Goal: Task Accomplishment & Management: Manage account settings

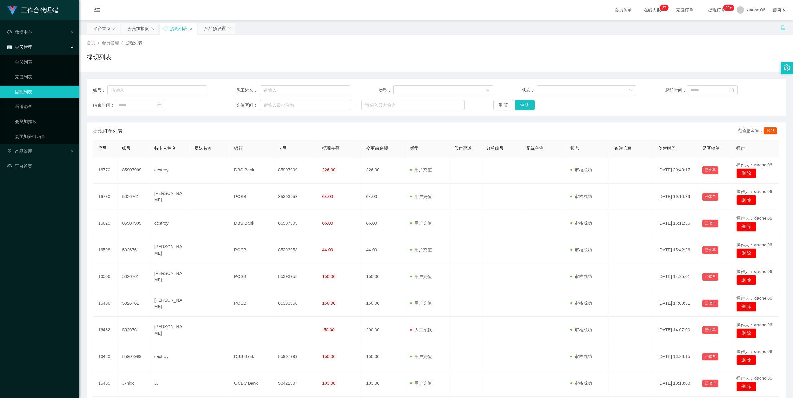
click at [316, 127] on div "提现订单列表 充值总金额： 1043" at bounding box center [436, 130] width 687 height 17
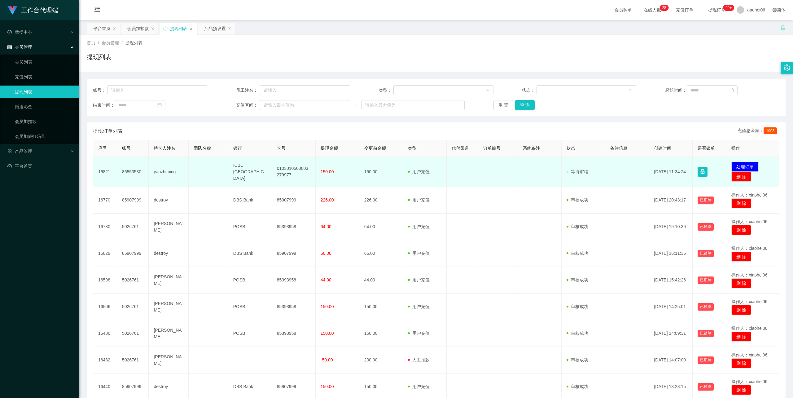
click at [156, 172] on td "yaozhiming" at bounding box center [169, 172] width 40 height 30
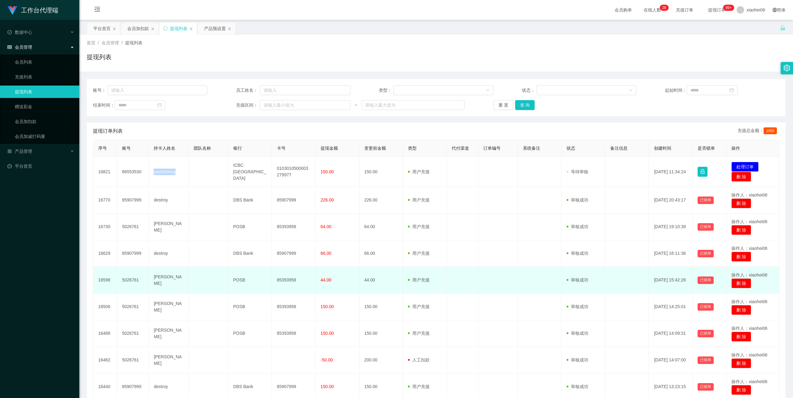
copy td "yaozhiming"
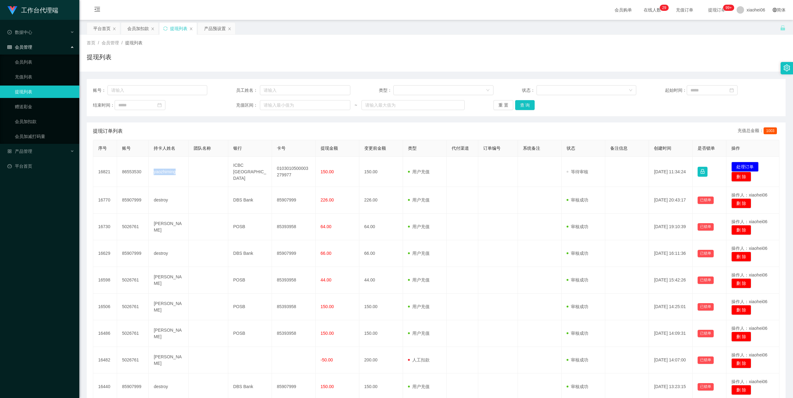
click at [578, 56] on div "提现列表" at bounding box center [436, 59] width 699 height 14
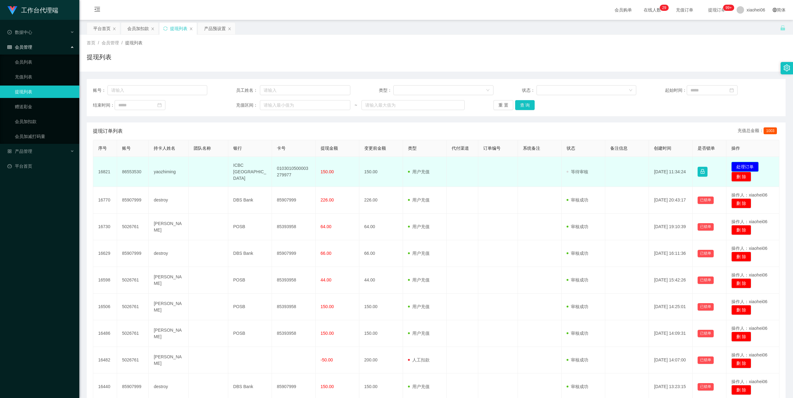
click at [749, 166] on button "处理订单" at bounding box center [745, 167] width 27 height 10
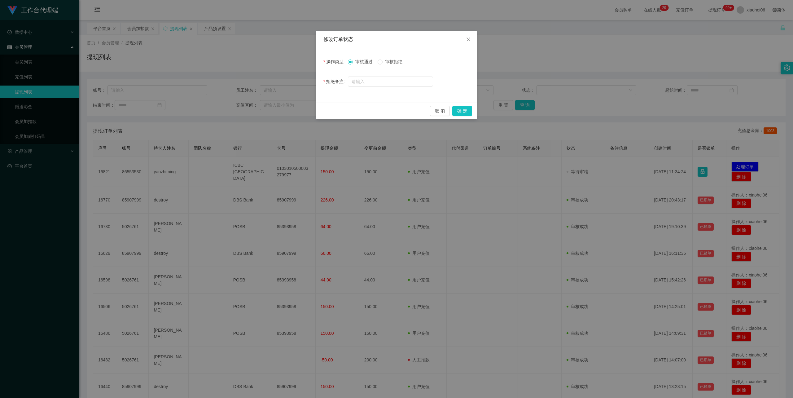
click at [387, 61] on span "审核拒绝" at bounding box center [394, 61] width 22 height 5
click at [377, 81] on input "text" at bounding box center [390, 82] width 85 height 10
type input "请联系助理变更银行卡信息，更换成为paynow账户。"
click at [461, 109] on button "确 定" at bounding box center [462, 111] width 20 height 10
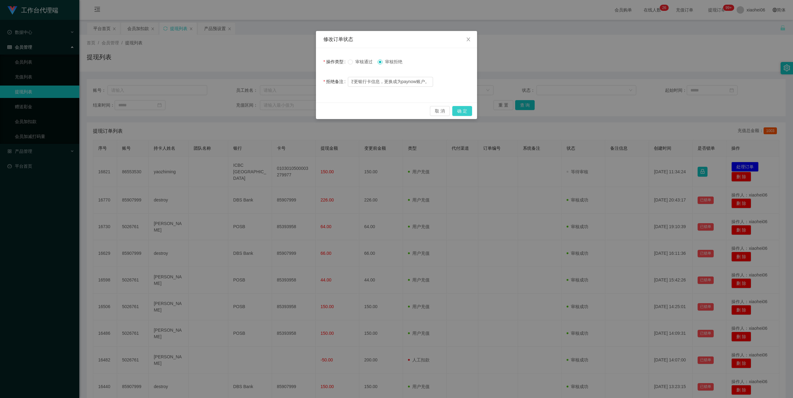
scroll to position [0, 0]
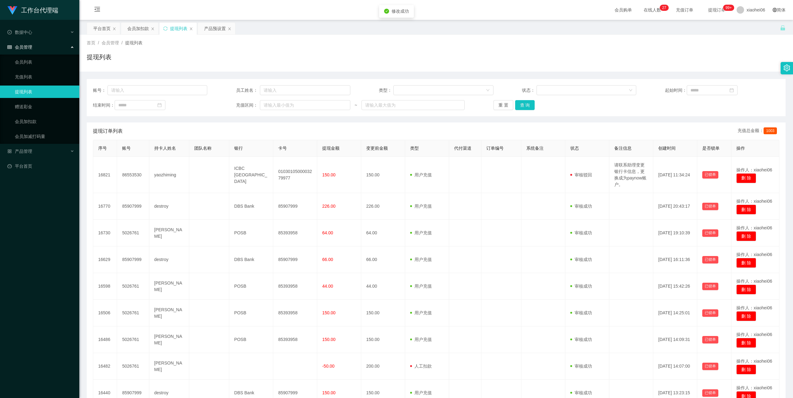
click at [512, 47] on div "首页 / 会员管理 / 提现列表 / 提现列表" at bounding box center [436, 53] width 699 height 27
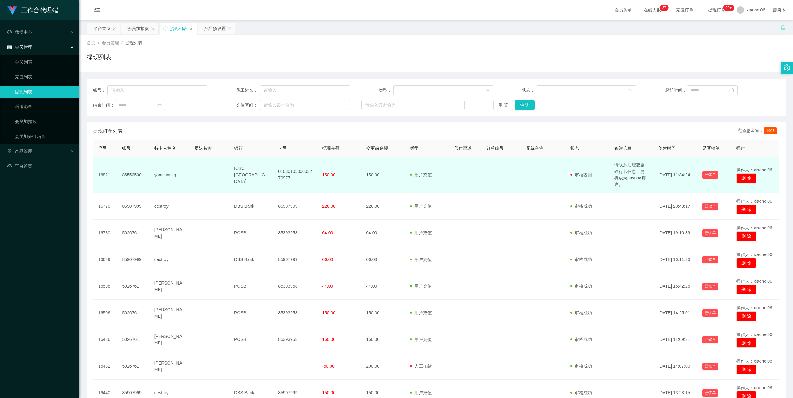
click at [288, 173] on td "0103010500003279977" at bounding box center [295, 175] width 44 height 36
click at [288, 174] on td "0103010500003279977" at bounding box center [295, 175] width 44 height 36
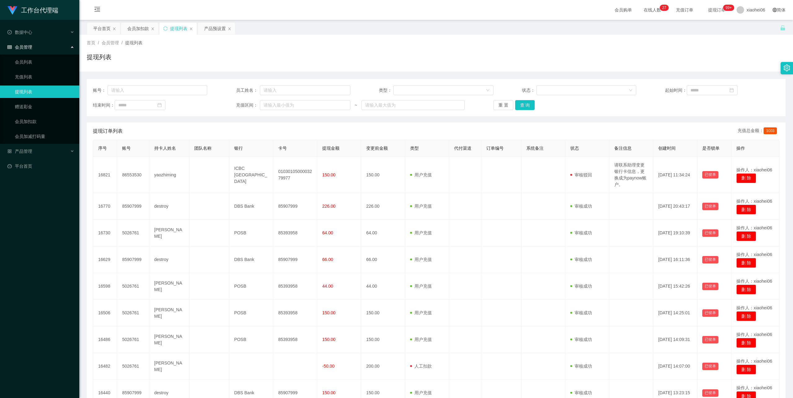
click at [475, 47] on div "首页 / 会员管理 / 提现列表 / 提现列表" at bounding box center [436, 53] width 699 height 27
click at [143, 28] on div "会员加扣款" at bounding box center [138, 29] width 22 height 12
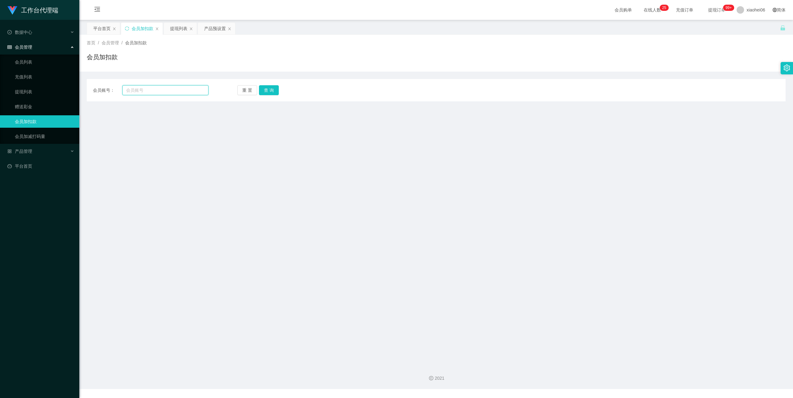
click at [147, 93] on input "text" at bounding box center [165, 90] width 86 height 10
paste input "90550388"
type input "90550388"
click at [262, 88] on button "查 询" at bounding box center [269, 90] width 20 height 10
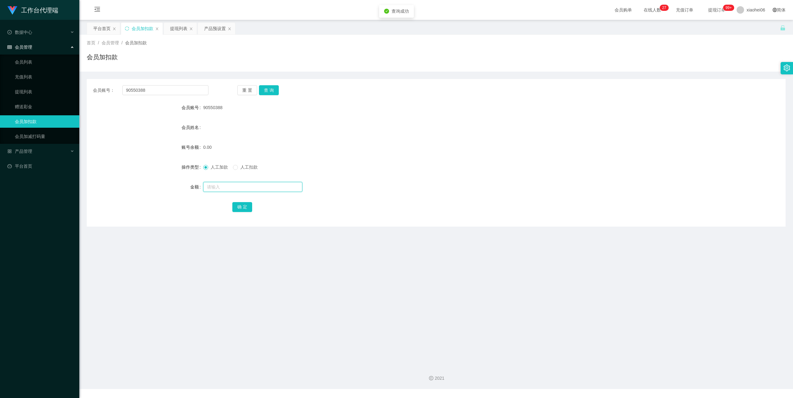
click at [221, 187] on input "text" at bounding box center [252, 187] width 99 height 10
type input "100"
drag, startPoint x: 235, startPoint y: 210, endPoint x: 252, endPoint y: 205, distance: 18.0
click at [235, 210] on button "确 定" at bounding box center [242, 207] width 20 height 10
click at [180, 27] on div "提现列表" at bounding box center [178, 29] width 17 height 12
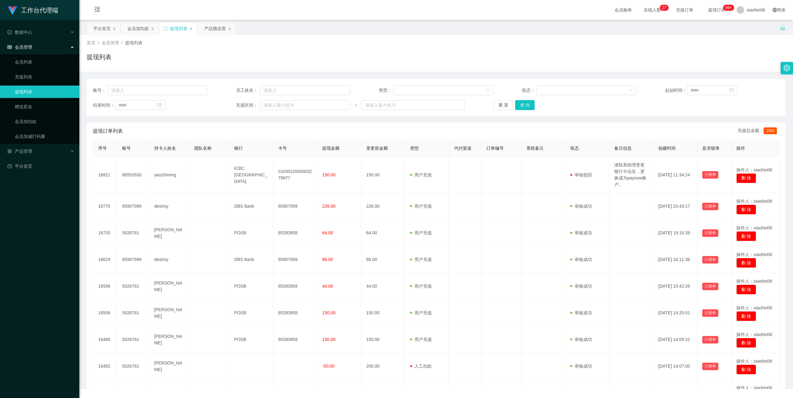
click at [353, 66] on div "提现列表" at bounding box center [436, 59] width 699 height 14
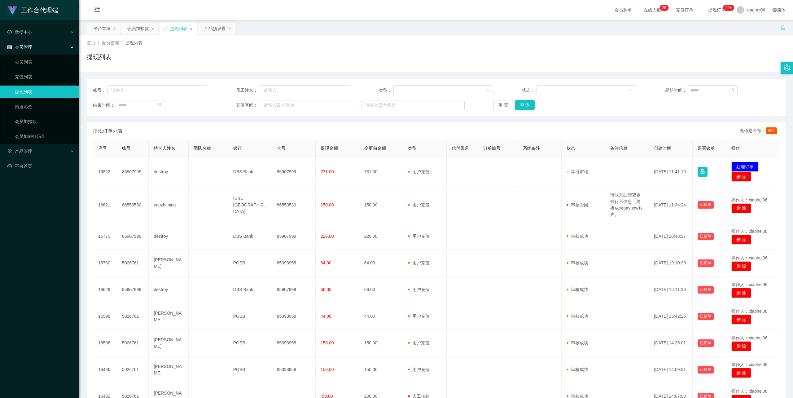
drag, startPoint x: 683, startPoint y: 55, endPoint x: 667, endPoint y: 55, distance: 16.4
click at [683, 55] on div "提现列表" at bounding box center [436, 59] width 699 height 14
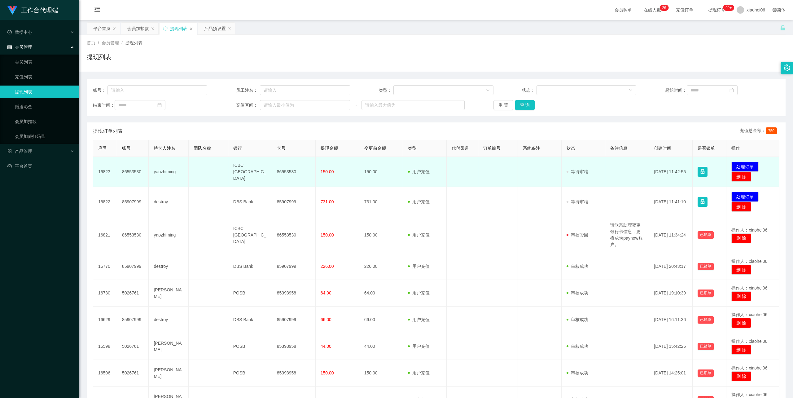
click at [165, 171] on td "yaozhiming" at bounding box center [169, 172] width 40 height 30
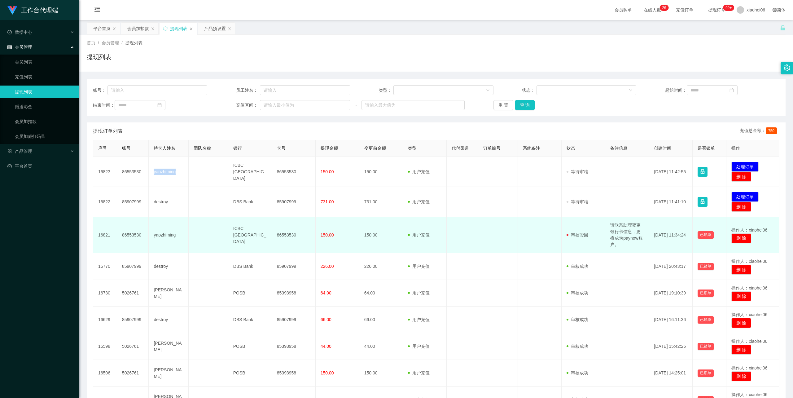
copy td "yaozhiming"
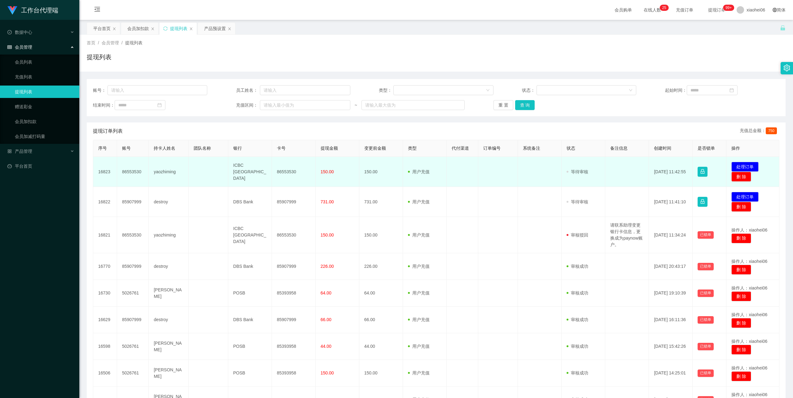
click at [288, 170] on td "86553530" at bounding box center [294, 172] width 44 height 30
copy td "86553530"
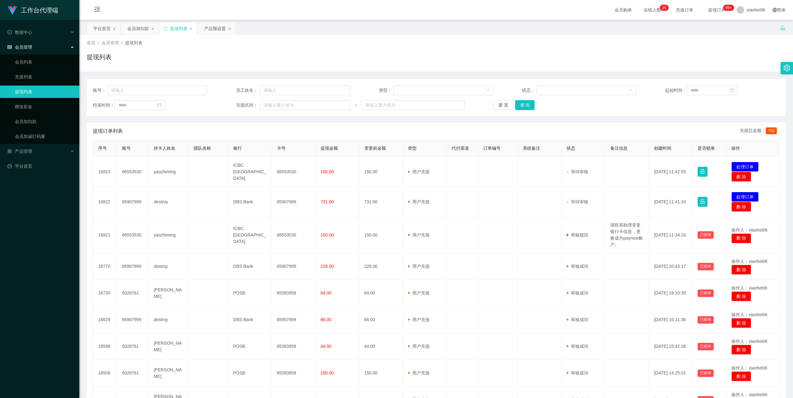
click at [440, 42] on div "首页 / 会员管理 / 提现列表 /" at bounding box center [436, 43] width 699 height 7
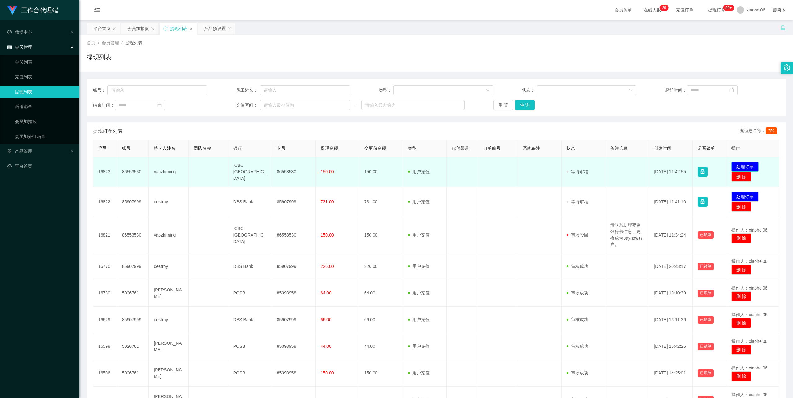
click at [736, 166] on button "处理订单" at bounding box center [745, 167] width 27 height 10
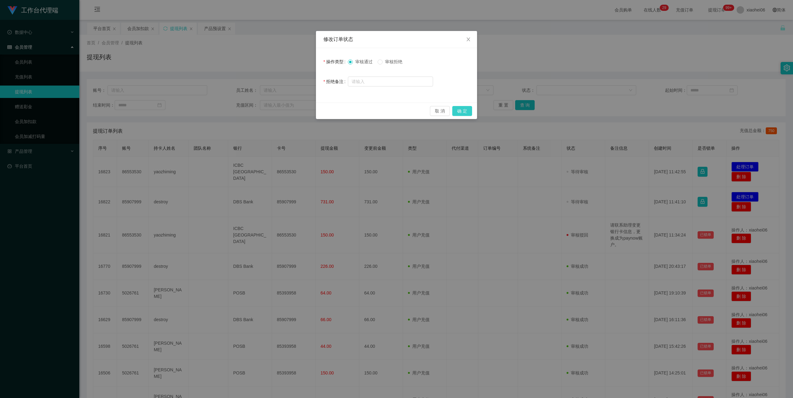
click at [468, 114] on button "确 定" at bounding box center [462, 111] width 20 height 10
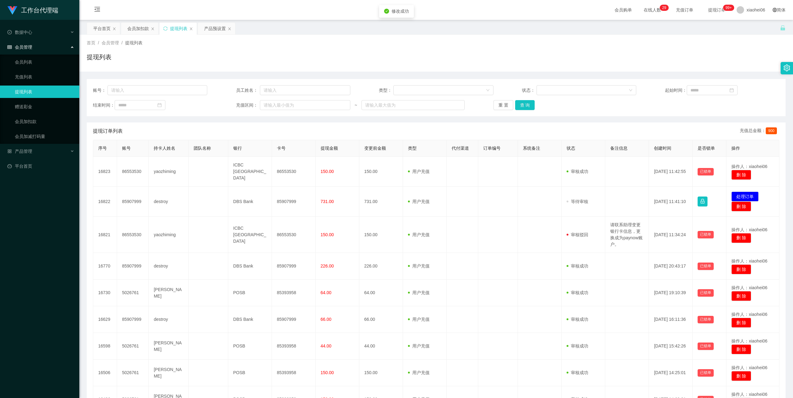
click at [626, 43] on div "首页 / 会员管理 / 提现列表 /" at bounding box center [436, 43] width 699 height 7
click at [215, 27] on div "产品预设置" at bounding box center [215, 29] width 22 height 12
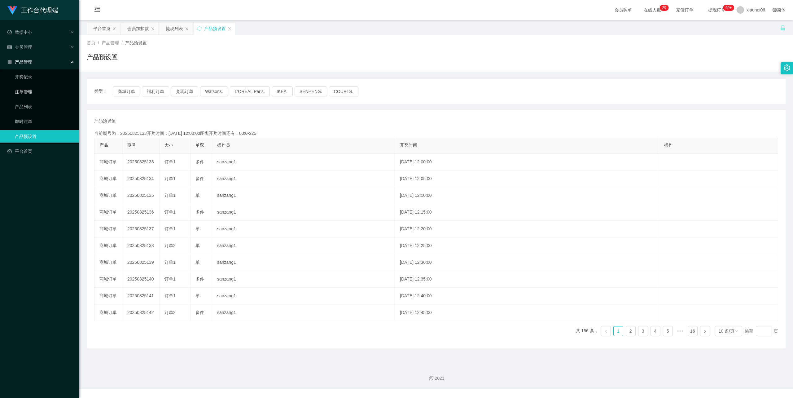
click at [42, 86] on link "注单管理" at bounding box center [44, 92] width 59 height 12
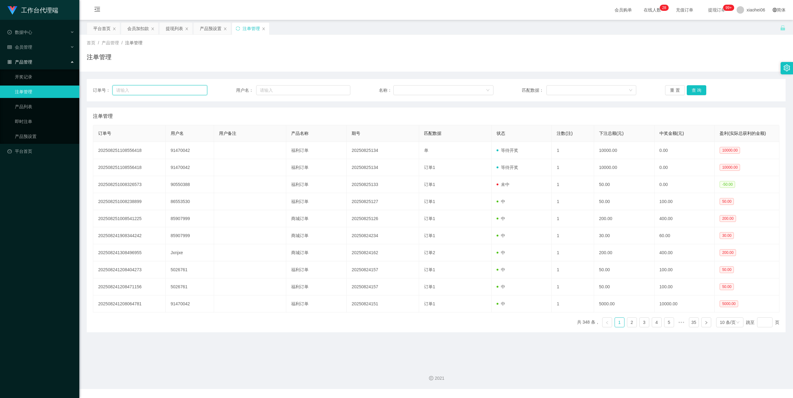
click at [176, 90] on input "text" at bounding box center [159, 90] width 95 height 10
click at [296, 88] on input "text" at bounding box center [303, 90] width 94 height 10
paste input "90550388"
type input "90550388"
click at [205, 31] on div "产品预设置" at bounding box center [211, 29] width 22 height 12
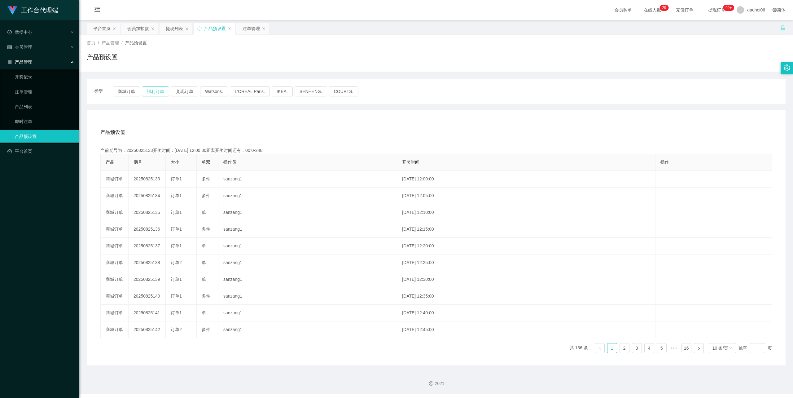
click at [156, 92] on button "福利订单" at bounding box center [155, 91] width 27 height 10
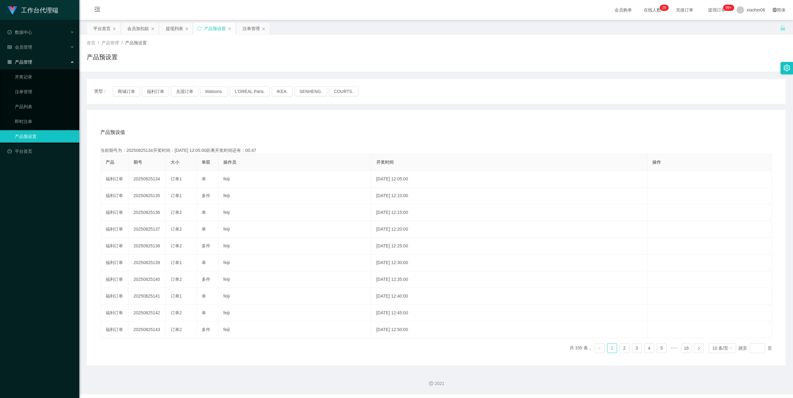
click at [209, 118] on div "产品预设值 添加期号 当前期号为：20250825134开奖时间：2025-08-25 12:05:00距离开奖时间还有：00:47 产品 期号 大小 单双 …" at bounding box center [436, 237] width 699 height 255
click at [139, 26] on div "会员加扣款" at bounding box center [138, 29] width 22 height 12
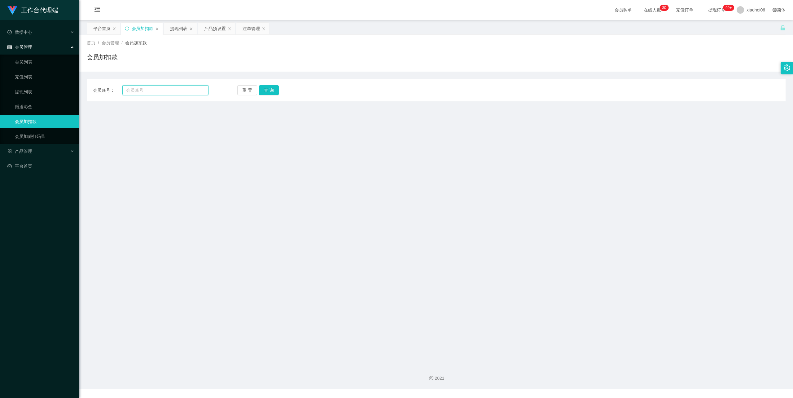
drag, startPoint x: 164, startPoint y: 87, endPoint x: 175, endPoint y: 89, distance: 11.0
click at [164, 87] on input "text" at bounding box center [165, 90] width 86 height 10
paste input "90550388"
type input "90550388"
click at [267, 87] on button "查 询" at bounding box center [269, 90] width 20 height 10
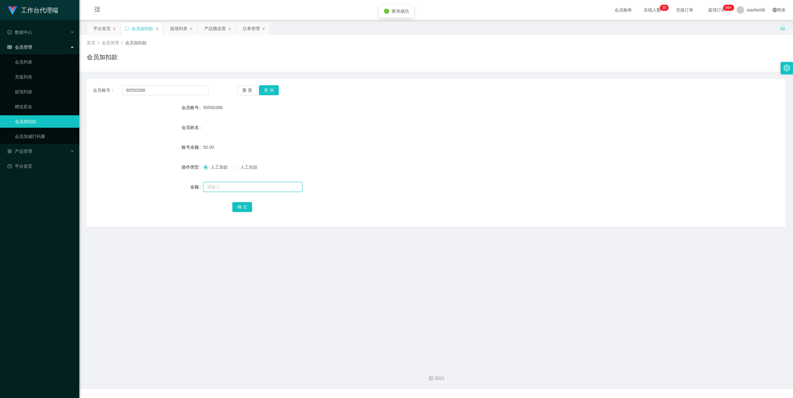
click at [241, 186] on input "text" at bounding box center [252, 187] width 99 height 10
type input "100"
click at [240, 207] on button "确 定" at bounding box center [242, 207] width 20 height 10
drag, startPoint x: 333, startPoint y: 102, endPoint x: 309, endPoint y: 83, distance: 30.5
click at [332, 101] on div "会员账号： 90550388 重 置 查 询 会员账号 90550388 会员姓名 账号余额 150.00 操作类型 人工加款 人工扣款 金额 确 定" at bounding box center [436, 152] width 699 height 147
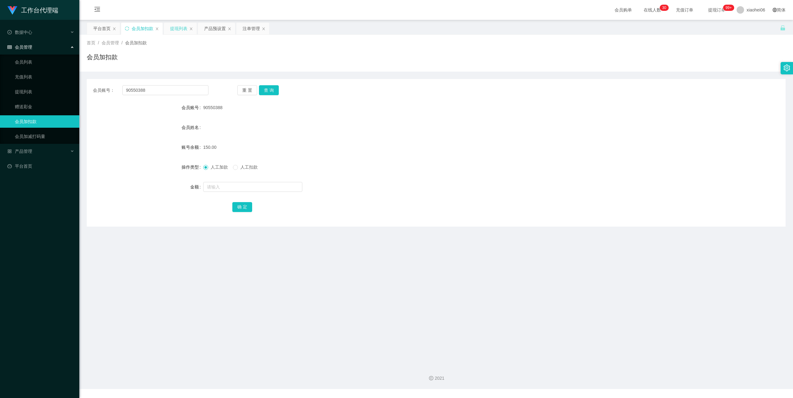
click at [177, 24] on div "提现列表" at bounding box center [178, 29] width 17 height 12
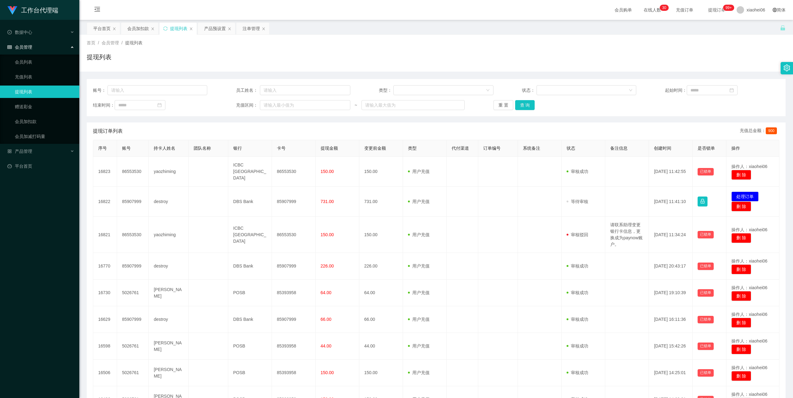
click at [403, 40] on div "首页 / 会员管理 / 提现列表 /" at bounding box center [436, 43] width 699 height 7
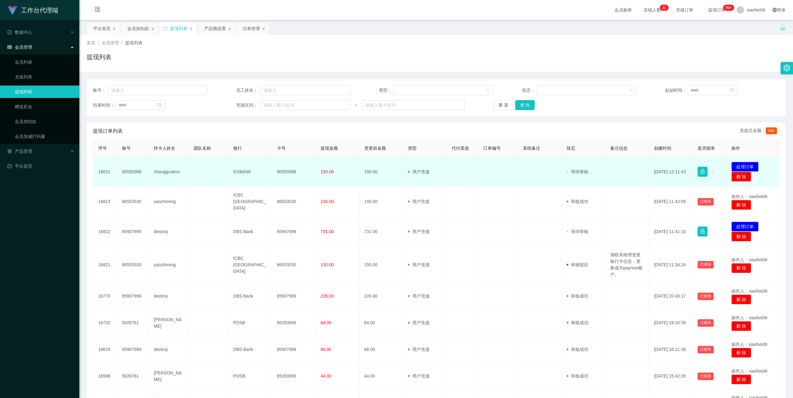
click at [283, 172] on td "90550388" at bounding box center [294, 172] width 44 height 30
copy td "90550388"
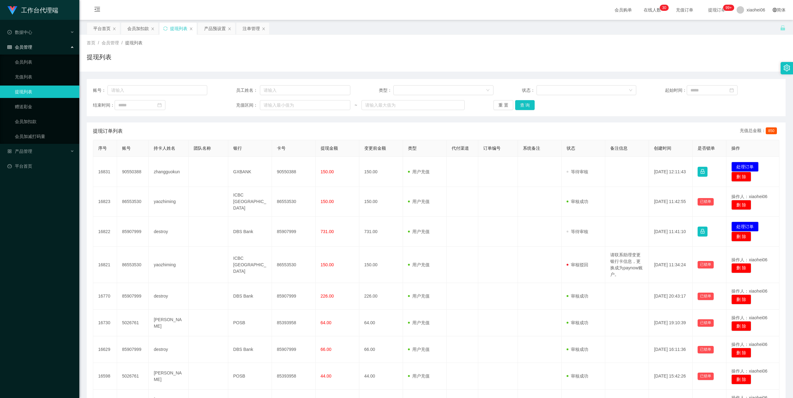
click at [462, 52] on div "首页 / 会员管理 / 提现列表 / 提现列表" at bounding box center [436, 53] width 699 height 27
click at [140, 30] on div "会员加扣款" at bounding box center [138, 29] width 22 height 12
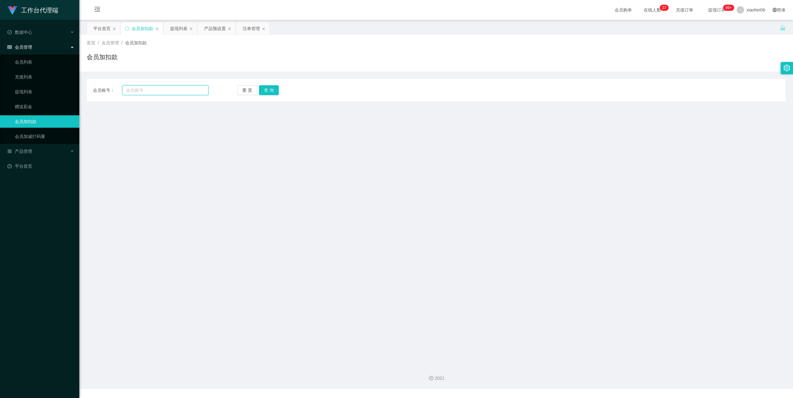
click at [145, 86] on input "text" at bounding box center [165, 90] width 86 height 10
paste input "123456789000"
type input "123456789000"
click at [274, 92] on button "查 询" at bounding box center [269, 90] width 20 height 10
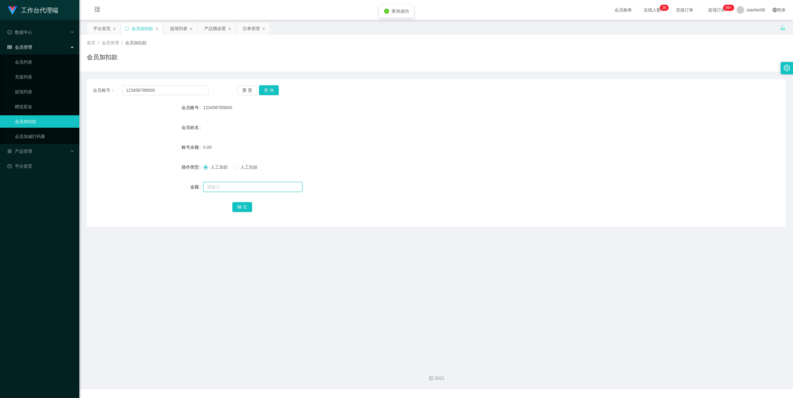
click at [239, 190] on input "text" at bounding box center [252, 187] width 99 height 10
type input "100"
click at [251, 202] on button "确 定" at bounding box center [242, 207] width 20 height 10
drag, startPoint x: 490, startPoint y: 103, endPoint x: 689, endPoint y: 4, distance: 222.1
click at [494, 101] on div "123456789000" at bounding box center [407, 107] width 408 height 12
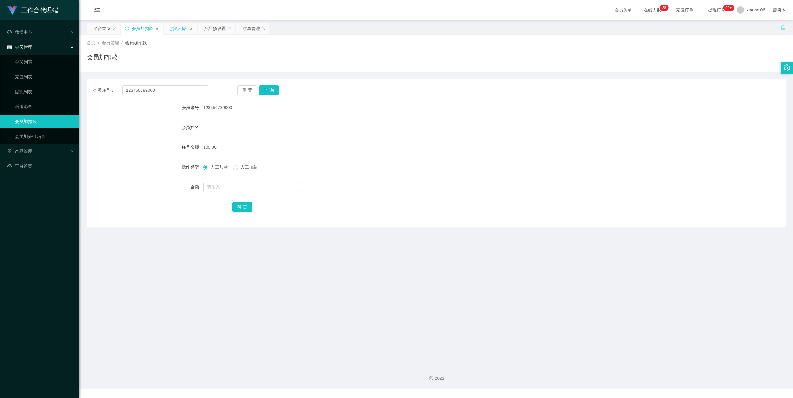
click at [185, 29] on div "提现列表" at bounding box center [178, 29] width 17 height 12
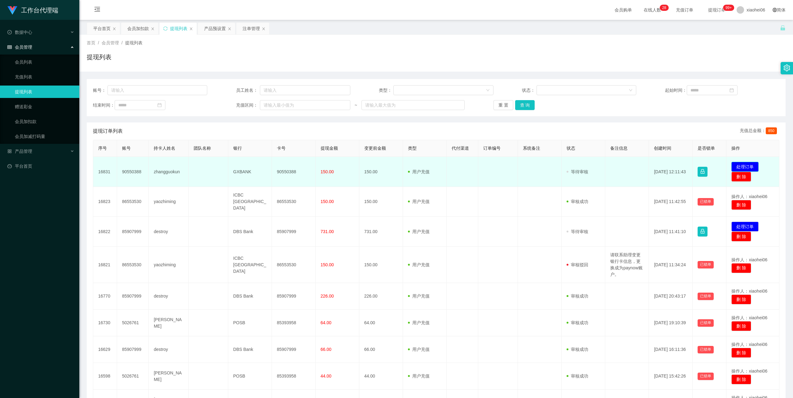
click at [741, 163] on button "处理订单" at bounding box center [745, 167] width 27 height 10
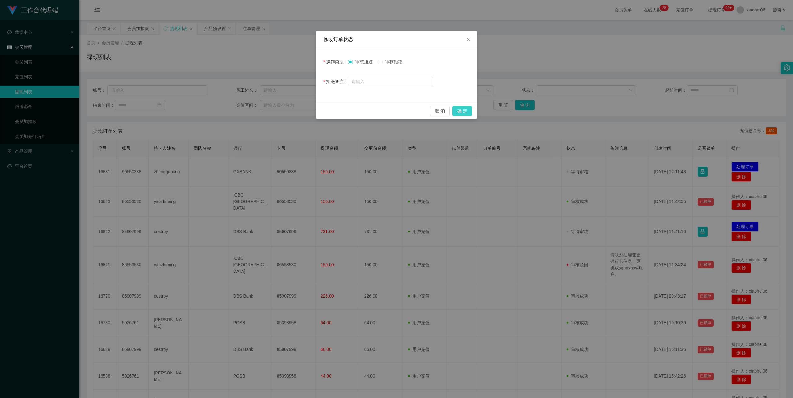
click at [462, 107] on button "确 定" at bounding box center [462, 111] width 20 height 10
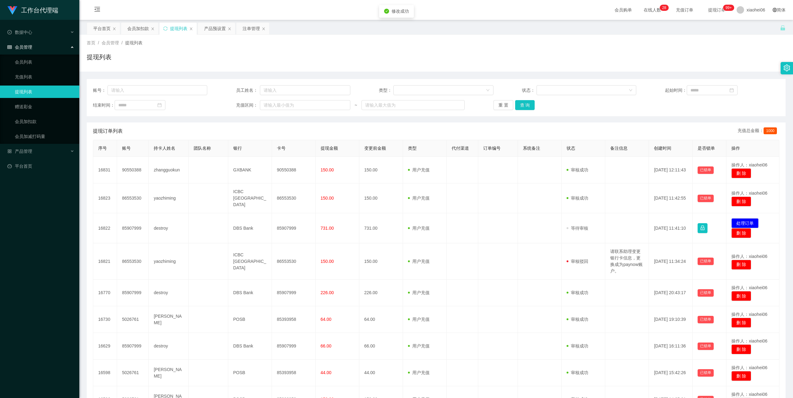
click at [578, 61] on div "提现列表" at bounding box center [436, 59] width 699 height 14
click at [213, 30] on div "产品预设置" at bounding box center [215, 29] width 22 height 12
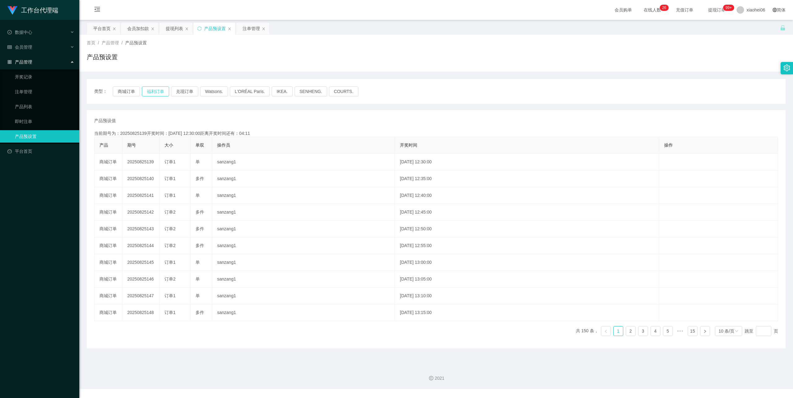
click at [152, 90] on button "福利订单" at bounding box center [155, 91] width 27 height 10
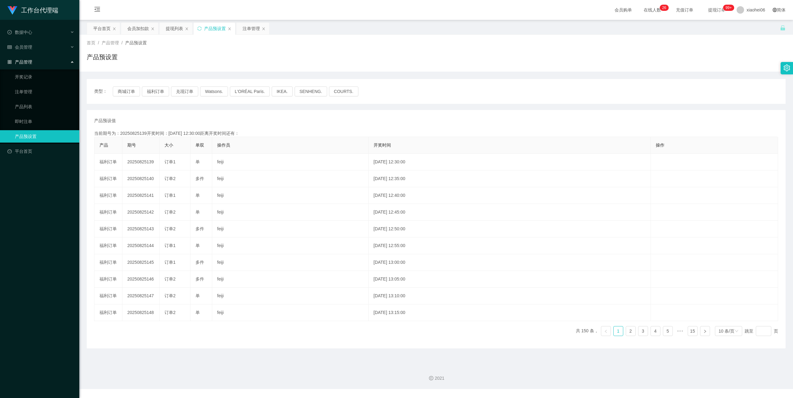
click at [196, 110] on div "产品预设值 添加期号 当前期号为：20250825139开奖时间：2025-08-25 12:30:00距离开奖时间还有： 产品 期号 大小 单双 操作员 开…" at bounding box center [436, 229] width 699 height 238
click at [173, 30] on div "提现列表" at bounding box center [174, 29] width 17 height 12
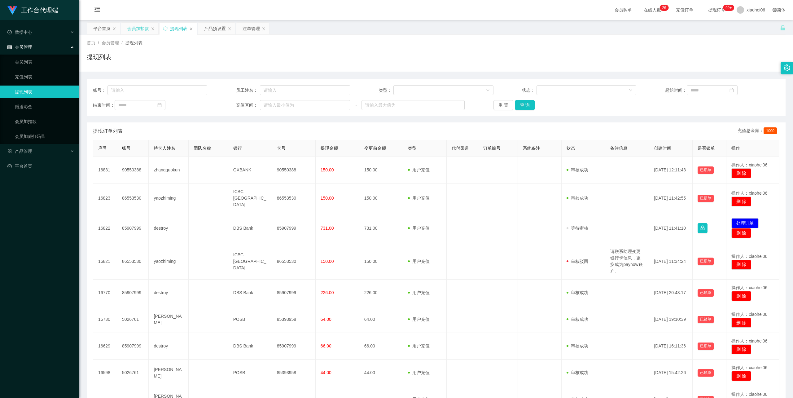
click at [138, 28] on div "会员加扣款" at bounding box center [138, 29] width 22 height 12
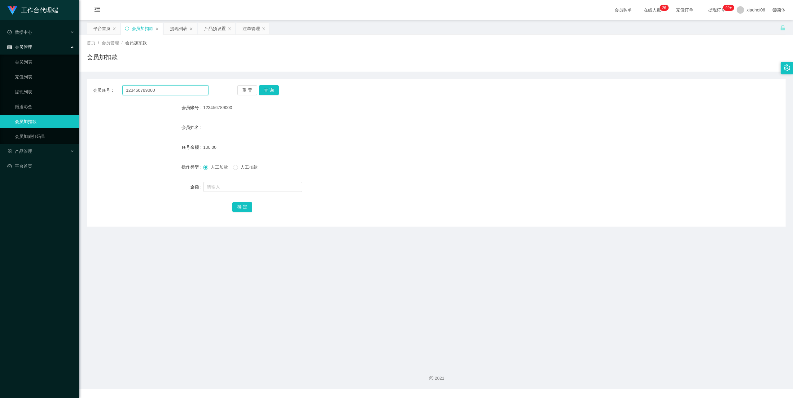
drag, startPoint x: 165, startPoint y: 88, endPoint x: 109, endPoint y: 86, distance: 56.5
click at [87, 84] on div "会员账号： 123456789000 重 置 查 询 会员账号 123456789000 会员姓名 账号余额 100.00 操作类型 人工加款 人工扣款 金额…" at bounding box center [436, 152] width 699 height 147
paste input "90550388"
type input "90550388"
click at [270, 88] on button "查 询" at bounding box center [269, 90] width 20 height 10
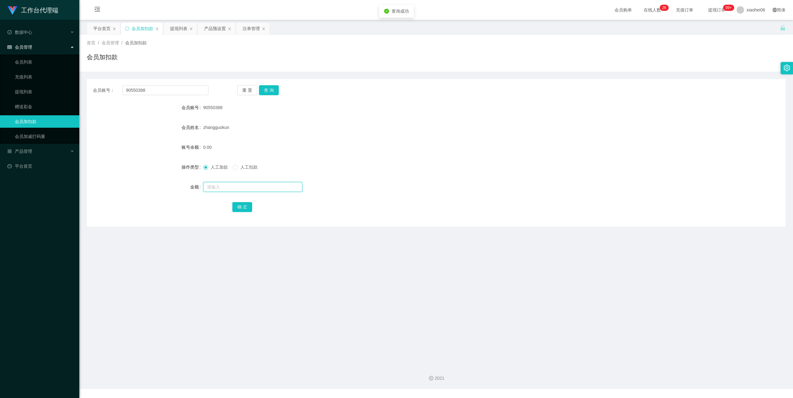
click at [244, 188] on input "text" at bounding box center [252, 187] width 99 height 10
type input "43"
click at [243, 204] on button "确 定" at bounding box center [242, 207] width 20 height 10
drag, startPoint x: 89, startPoint y: 90, endPoint x: 108, endPoint y: 89, distance: 19.5
click at [23, 92] on section "工作台代理端 数据中心 会员管理 会员列表 充值列表 提现列表 赠送彩金 会员加扣款 会员加减打码量 产品管理 开奖记录 注单管理 产品列表 即时注单 产品预…" at bounding box center [396, 194] width 793 height 389
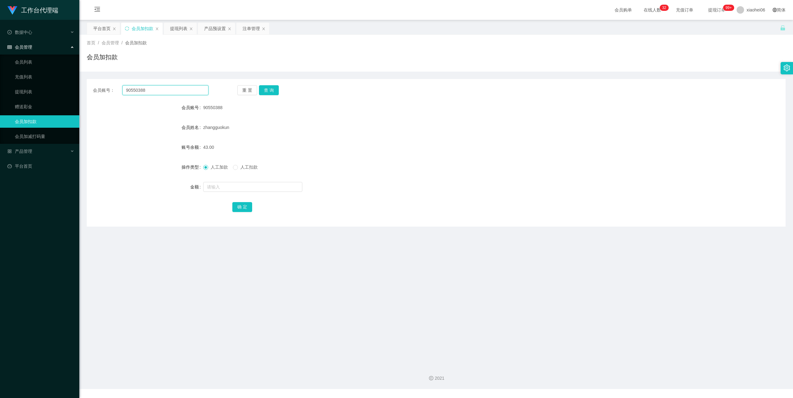
paste input "123456789000"
type input "123456789000"
click at [279, 91] on div "重 置 查 询" at bounding box center [295, 90] width 116 height 10
drag, startPoint x: 271, startPoint y: 91, endPoint x: 273, endPoint y: 87, distance: 3.9
click at [271, 91] on button "查 询" at bounding box center [269, 90] width 20 height 10
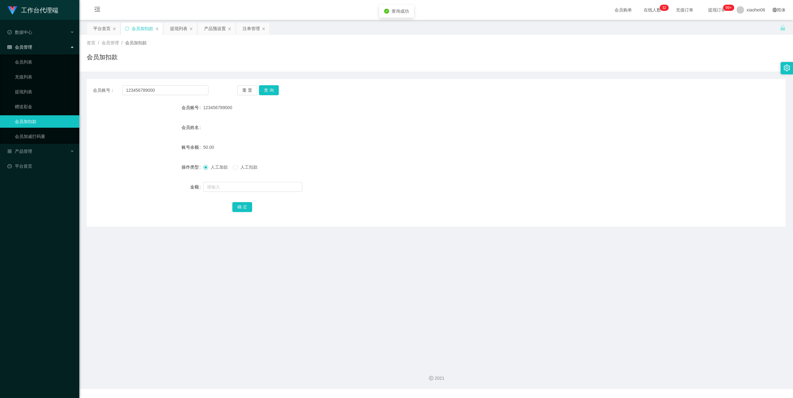
click at [330, 118] on form "会员账号 123456789000 会员姓名 账号余额 50.00 操作类型 人工加款 人工扣款 金额 确 定" at bounding box center [436, 157] width 699 height 112
click at [211, 29] on div "产品预设置" at bounding box center [215, 29] width 22 height 12
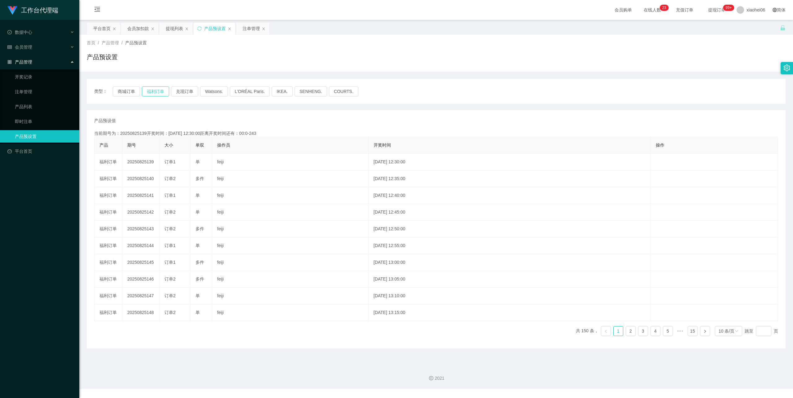
click at [151, 91] on button "福利订单" at bounding box center [155, 91] width 27 height 10
click at [154, 111] on div "产品预设值 添加期号 当前期号为：20250825140开奖时间：2025-08-25 12:35:00距离开奖时间还有：00:54 产品 期号 大小 单双 …" at bounding box center [436, 229] width 699 height 238
click at [33, 91] on link "注单管理" at bounding box center [44, 92] width 59 height 12
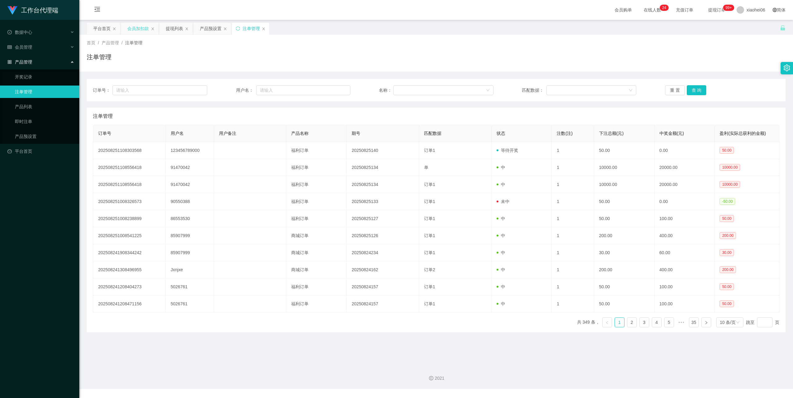
click at [138, 25] on div "会员加扣款" at bounding box center [138, 29] width 22 height 12
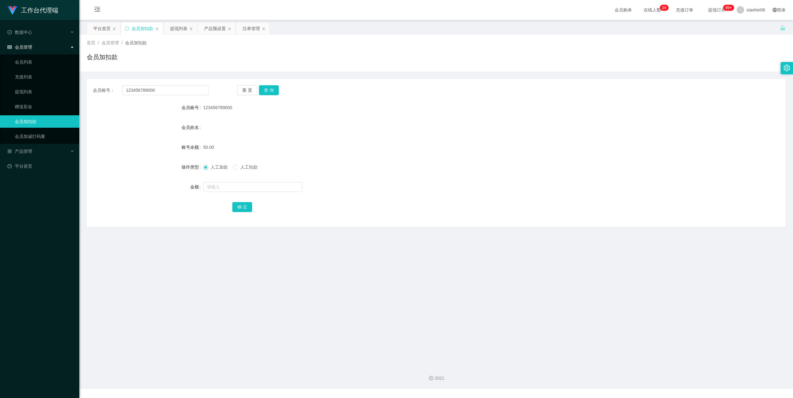
click at [225, 181] on div at bounding box center [407, 187] width 408 height 12
click at [224, 185] on input "text" at bounding box center [252, 187] width 99 height 10
type input "100"
click at [247, 203] on button "确 定" at bounding box center [242, 207] width 20 height 10
click at [322, 131] on div "会员姓名" at bounding box center [436, 127] width 699 height 12
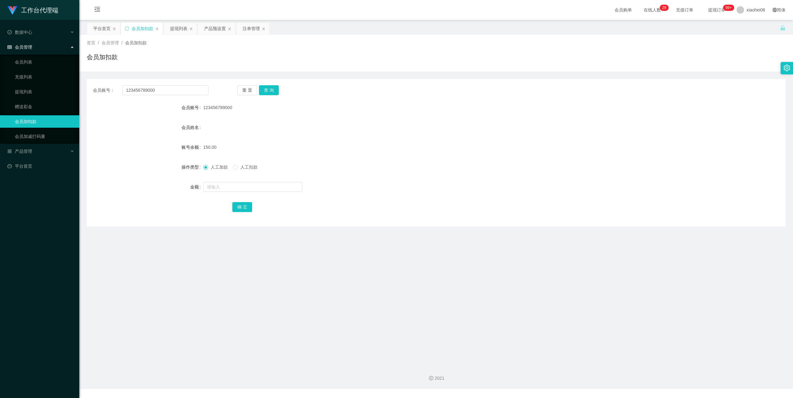
click at [185, 222] on div "会员账号： 123456789000 重 置 查 询 会员账号 123456789000 会员姓名 账号余额 150.00 操作类型 人工加款 人工扣款 金额…" at bounding box center [436, 152] width 699 height 147
click at [276, 128] on div "会员姓名" at bounding box center [436, 127] width 699 height 12
click at [268, 90] on button "查 询" at bounding box center [269, 90] width 20 height 10
click at [269, 88] on button "查 询" at bounding box center [269, 90] width 20 height 10
click at [248, 28] on div "注单管理" at bounding box center [251, 29] width 17 height 12
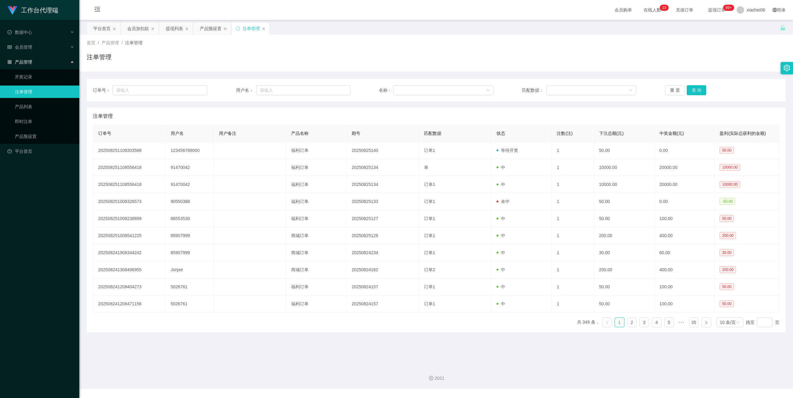
click at [416, 55] on div "注单管理" at bounding box center [436, 59] width 699 height 14
click at [323, 60] on div "注单管理" at bounding box center [436, 59] width 699 height 14
click at [177, 29] on div "提现列表" at bounding box center [174, 29] width 17 height 12
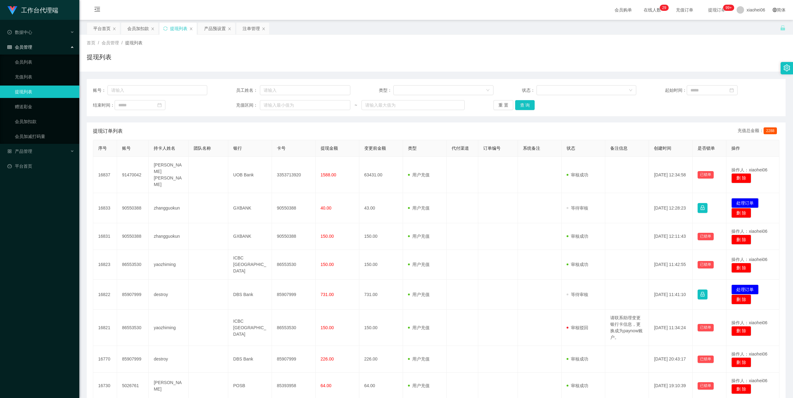
click at [424, 45] on div "首页 / 会员管理 / 提现列表 /" at bounding box center [436, 43] width 699 height 7
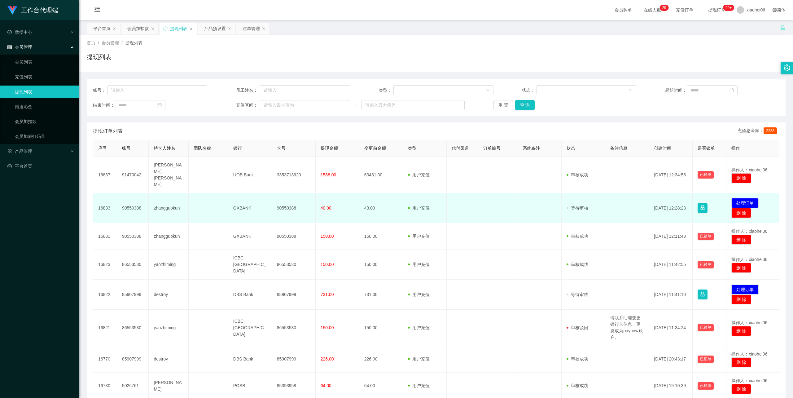
click at [168, 200] on td "zhangguokun" at bounding box center [169, 208] width 40 height 30
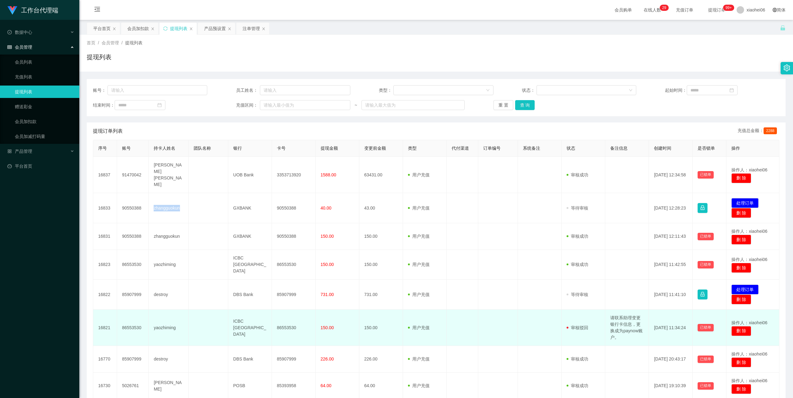
copy td "zhangguokun"
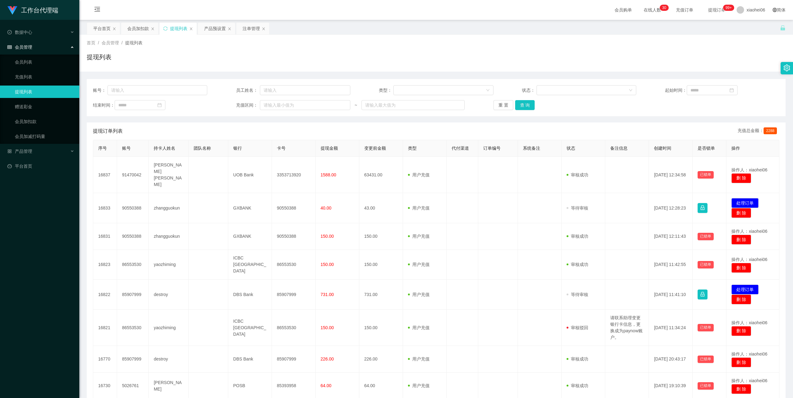
click at [595, 45] on div "首页 / 会员管理 / 提现列表 /" at bounding box center [436, 43] width 699 height 7
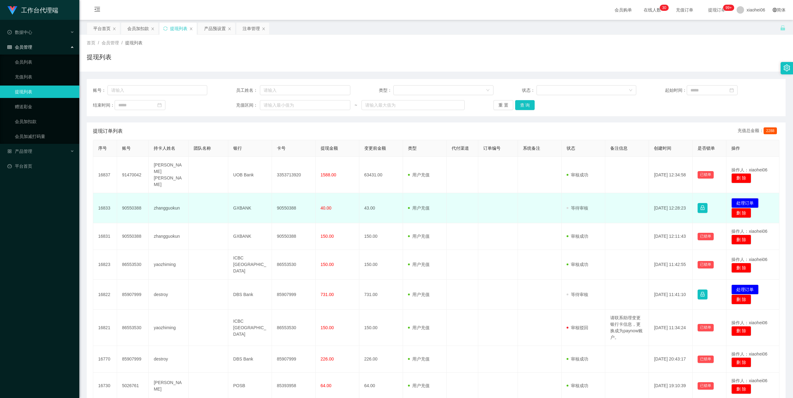
click at [282, 198] on td "90550388" at bounding box center [294, 208] width 44 height 30
copy td "90550388"
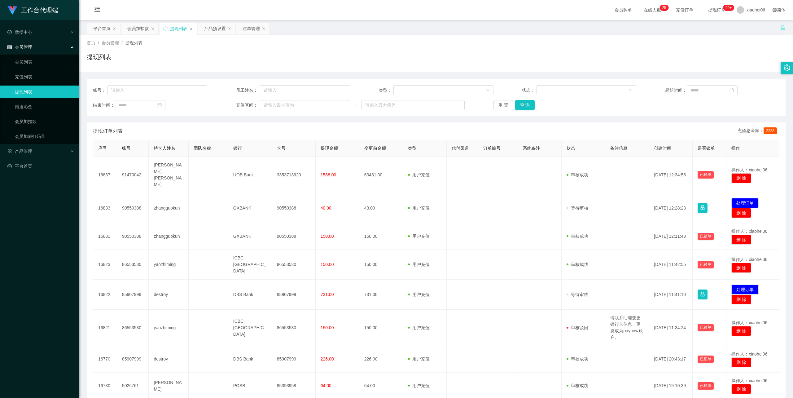
click at [579, 54] on div "提现列表" at bounding box center [436, 59] width 699 height 14
click at [298, 124] on div "提现订单列表 充值总金额： 2288" at bounding box center [436, 130] width 687 height 17
click at [386, 45] on div "首页 / 会员管理 / 提现列表 /" at bounding box center [436, 43] width 699 height 7
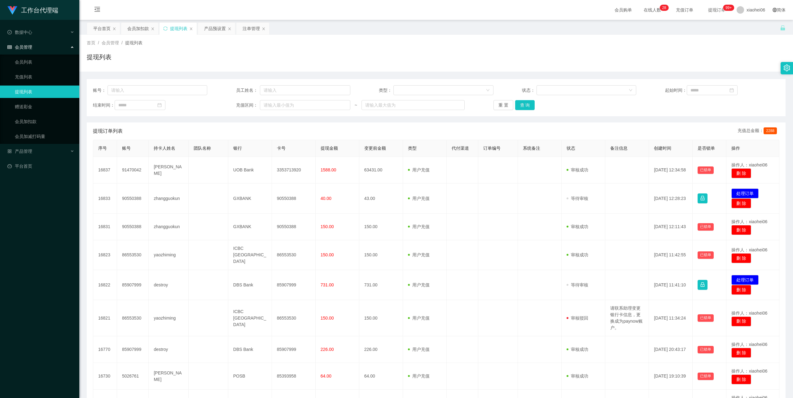
drag, startPoint x: 702, startPoint y: 118, endPoint x: 683, endPoint y: 98, distance: 27.4
click at [702, 118] on div "账号： 员工姓名： 类型： 状态： 起始时间： 结束时间： 充值区间： ~ 重 置 查 询 提现订单列表 充值总金额： 2288 序号 账号 持卡人姓名 团队…" at bounding box center [436, 271] width 699 height 384
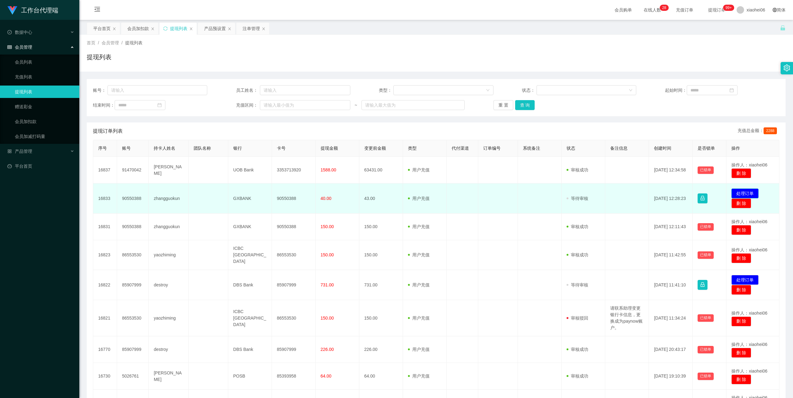
click at [746, 194] on button "处理订单" at bounding box center [745, 193] width 27 height 10
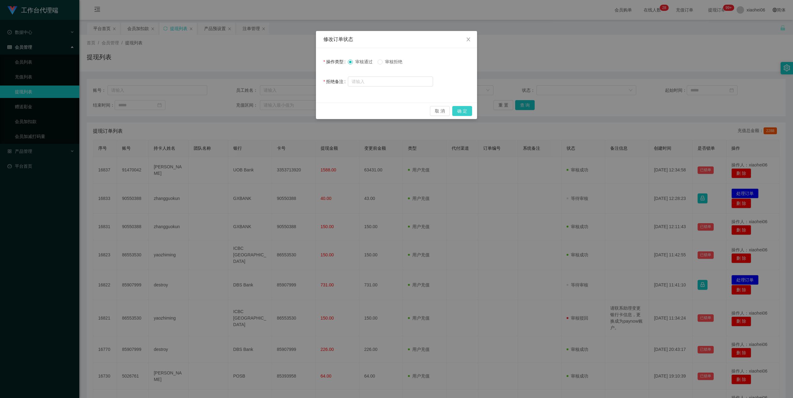
click at [467, 112] on button "确 定" at bounding box center [462, 111] width 20 height 10
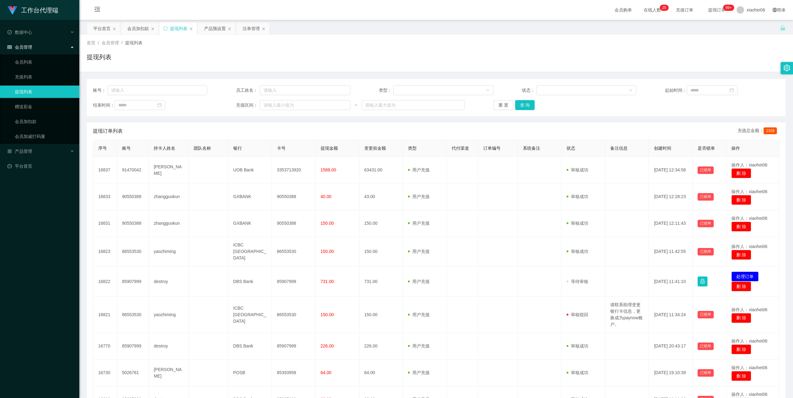
click at [380, 36] on div "首页 / 会员管理 / 提现列表 / 提现列表" at bounding box center [436, 53] width 714 height 37
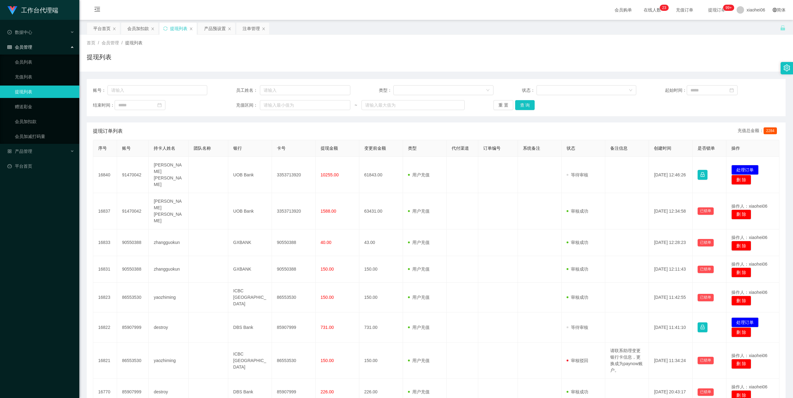
click at [355, 66] on div "提现列表" at bounding box center [436, 59] width 699 height 14
click at [353, 56] on div "提现列表" at bounding box center [436, 59] width 699 height 14
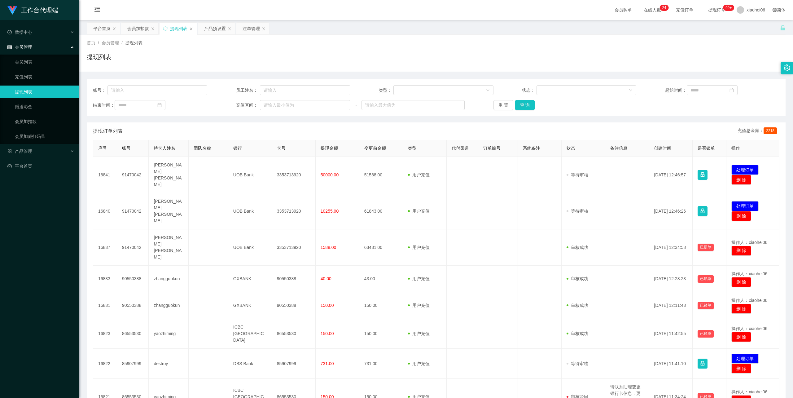
click at [417, 43] on div "首页 / 会员管理 / 提现列表 /" at bounding box center [436, 43] width 699 height 7
click at [414, 51] on div "首页 / 会员管理 / 提现列表 / 提现列表" at bounding box center [436, 53] width 699 height 27
click at [415, 42] on div "首页 / 会员管理 / 提现列表 /" at bounding box center [436, 43] width 699 height 7
click at [436, 136] on div "提现订单列表 充值总金额： 2218" at bounding box center [436, 130] width 687 height 17
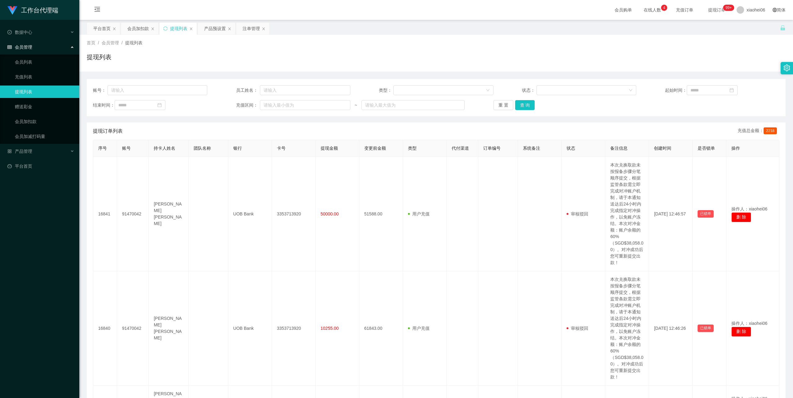
click at [380, 50] on div "首页 / 会员管理 / 提现列表 / 提现列表" at bounding box center [436, 53] width 699 height 27
click at [392, 58] on div "提现列表" at bounding box center [436, 59] width 699 height 14
click at [356, 42] on div "首页 / 会员管理 / 提现列表 /" at bounding box center [436, 43] width 699 height 7
click at [439, 48] on div "首页 / 会员管理 / 提现列表 / 提现列表" at bounding box center [436, 53] width 699 height 27
click at [462, 54] on div "提现列表" at bounding box center [436, 59] width 699 height 14
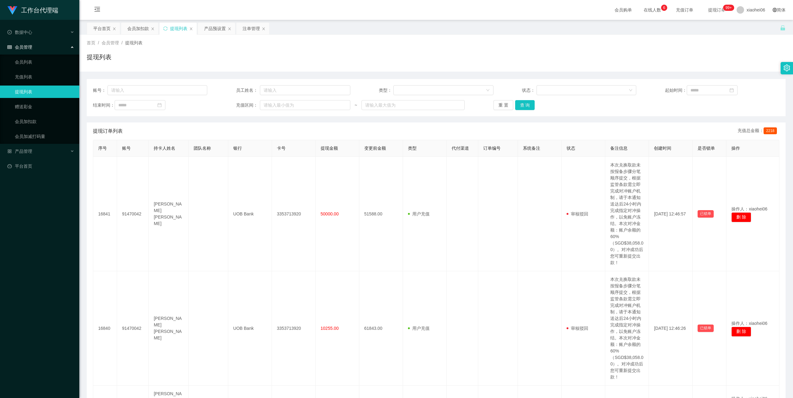
click at [430, 41] on div "首页 / 会员管理 / 提现列表 /" at bounding box center [436, 43] width 699 height 7
click at [147, 29] on div "会员加扣款" at bounding box center [138, 29] width 22 height 12
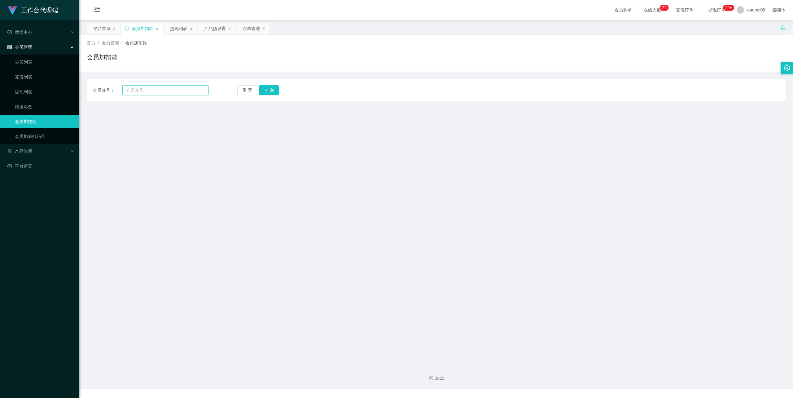
click at [165, 92] on input "text" at bounding box center [165, 90] width 86 height 10
paste input "Rebecca"
type input "Rebecca"
click at [267, 90] on button "查 询" at bounding box center [269, 90] width 20 height 10
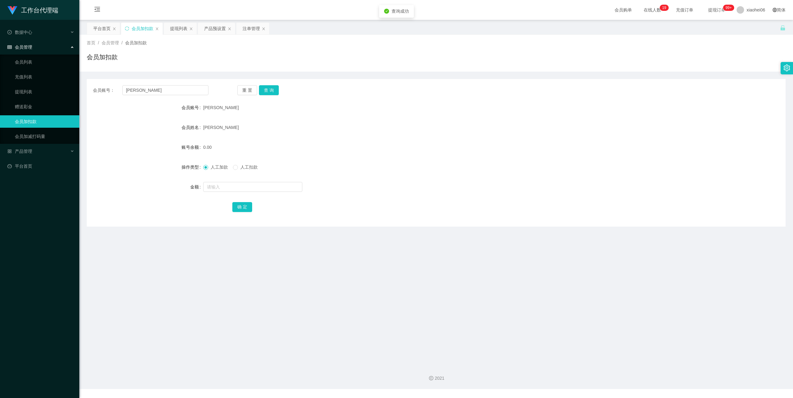
click at [236, 192] on div at bounding box center [407, 187] width 408 height 12
click at [241, 189] on input "text" at bounding box center [252, 187] width 99 height 10
type input "100"
drag, startPoint x: 246, startPoint y: 202, endPoint x: 273, endPoint y: 189, distance: 29.9
click at [246, 202] on button "确 定" at bounding box center [242, 207] width 20 height 10
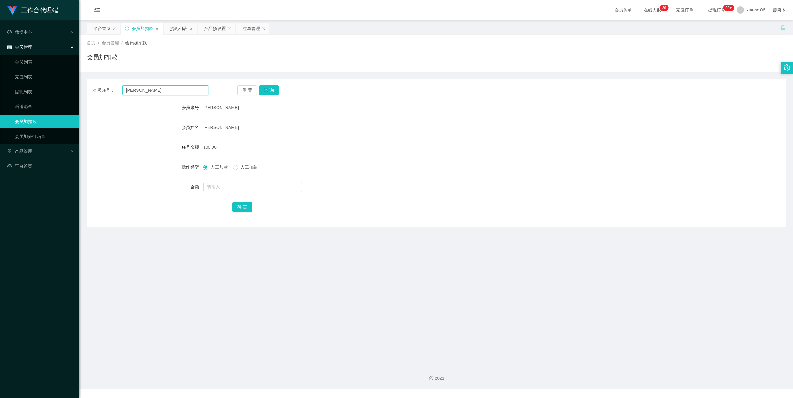
drag, startPoint x: 147, startPoint y: 92, endPoint x: 162, endPoint y: 101, distance: 18.1
click at [52, 87] on section "工作台代理端 数据中心 会员管理 会员列表 充值列表 提现列表 赠送彩金 会员加扣款 会员加减打码量 产品管理 平台首页 保存配置 重置配置 整体风格设置 主…" at bounding box center [396, 194] width 793 height 389
paste input "lim456"
type input "lim456"
click at [272, 90] on button "查 询" at bounding box center [269, 90] width 20 height 10
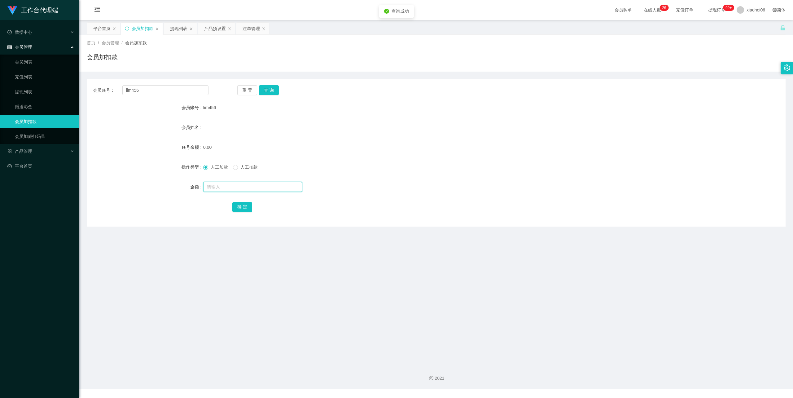
click at [249, 190] on input "text" at bounding box center [252, 187] width 99 height 10
type input "100"
click at [241, 207] on button "确 定" at bounding box center [242, 207] width 20 height 10
drag, startPoint x: 427, startPoint y: 122, endPoint x: 688, endPoint y: 41, distance: 273.7
click at [427, 122] on div "会员姓名" at bounding box center [436, 127] width 699 height 12
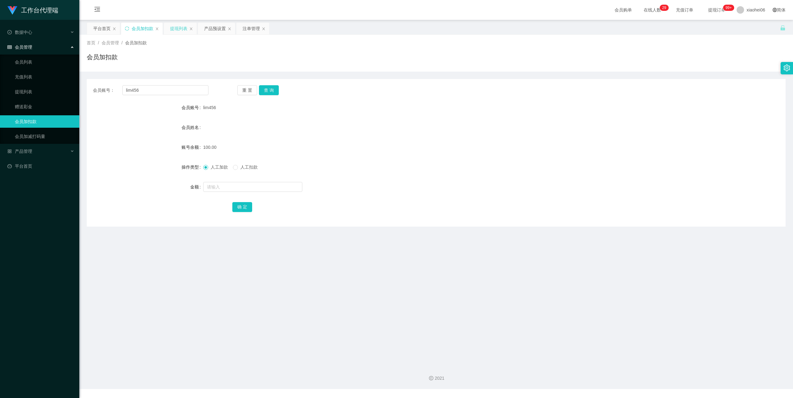
drag, startPoint x: 177, startPoint y: 27, endPoint x: 184, endPoint y: 30, distance: 7.5
click at [177, 27] on div "提现列表" at bounding box center [178, 29] width 17 height 12
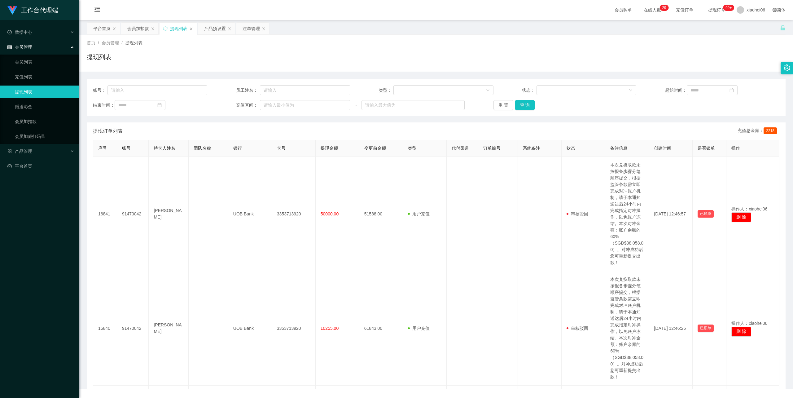
click at [349, 58] on div "提现列表" at bounding box center [436, 59] width 699 height 14
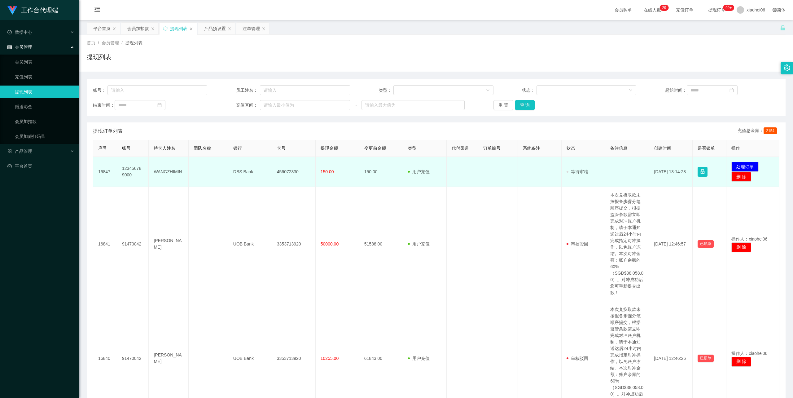
drag, startPoint x: 0, startPoint y: 0, endPoint x: 170, endPoint y: 170, distance: 240.6
click at [170, 170] on td "WANGZHIMIN" at bounding box center [169, 172] width 40 height 30
copy td "WANGZHIMIN"
click at [292, 169] on td "456072330" at bounding box center [294, 172] width 44 height 30
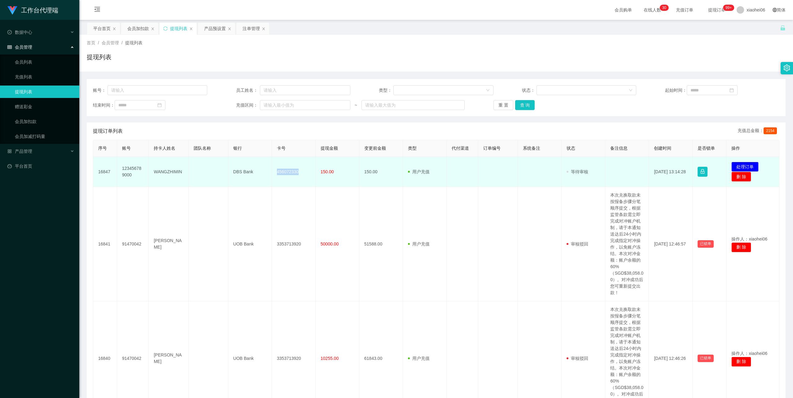
click at [292, 169] on td "456072330" at bounding box center [294, 172] width 44 height 30
copy td "456072330"
click at [741, 167] on button "处理订单" at bounding box center [745, 167] width 27 height 10
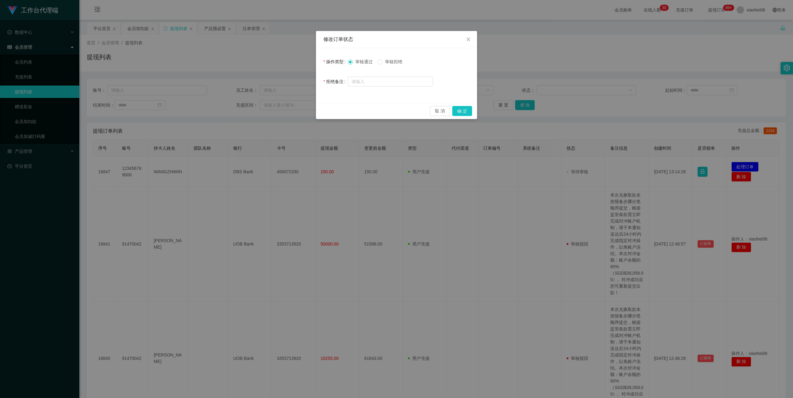
click at [396, 61] on span "审核拒绝" at bounding box center [394, 61] width 22 height 5
click at [388, 82] on input "text" at bounding box center [390, 82] width 85 height 10
type input "请联系助理为你变更paynow户口。"
click at [463, 113] on button "确 定" at bounding box center [462, 111] width 20 height 10
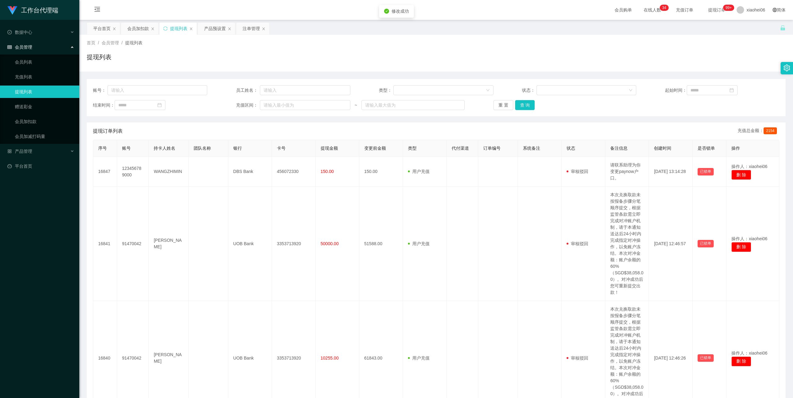
click at [549, 57] on div "提现列表" at bounding box center [436, 59] width 699 height 14
click at [141, 26] on div "会员加扣款" at bounding box center [138, 29] width 22 height 12
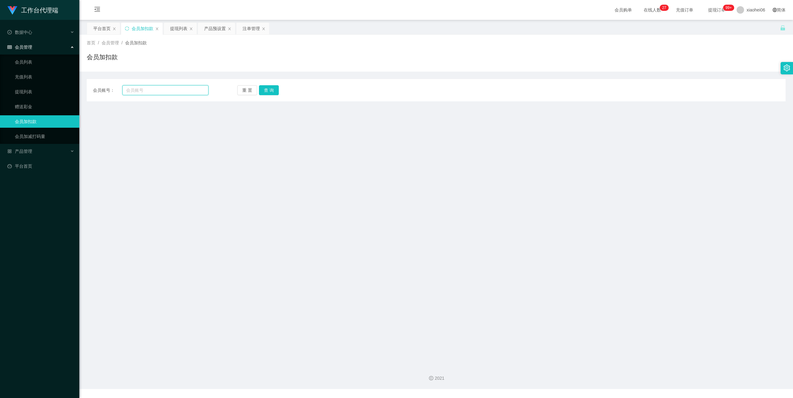
click at [169, 90] on input "text" at bounding box center [165, 90] width 86 height 10
paste input "Rebecca00"
type input "Rebecca00"
click at [272, 86] on button "查 询" at bounding box center [269, 90] width 20 height 10
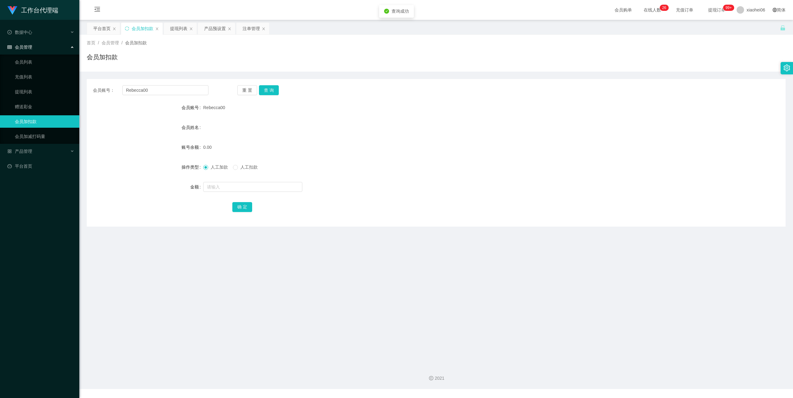
drag, startPoint x: 250, startPoint y: 138, endPoint x: 232, endPoint y: 113, distance: 30.3
click at [249, 138] on form "会员账号 Rebecca00 会员姓名 账号余额 0.00 操作类型 人工加款 人工扣款 金额 确 定" at bounding box center [436, 157] width 699 height 112
click at [177, 25] on div "提现列表" at bounding box center [178, 29] width 17 height 12
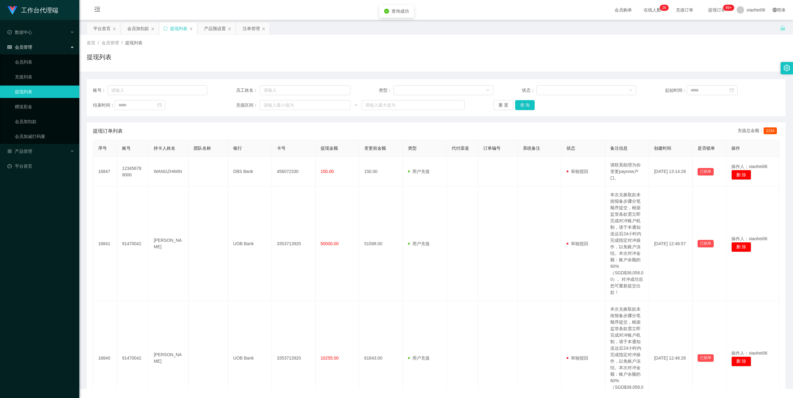
click at [339, 55] on div "提现列表" at bounding box center [436, 59] width 699 height 14
click at [142, 30] on div "会员加扣款" at bounding box center [138, 29] width 22 height 12
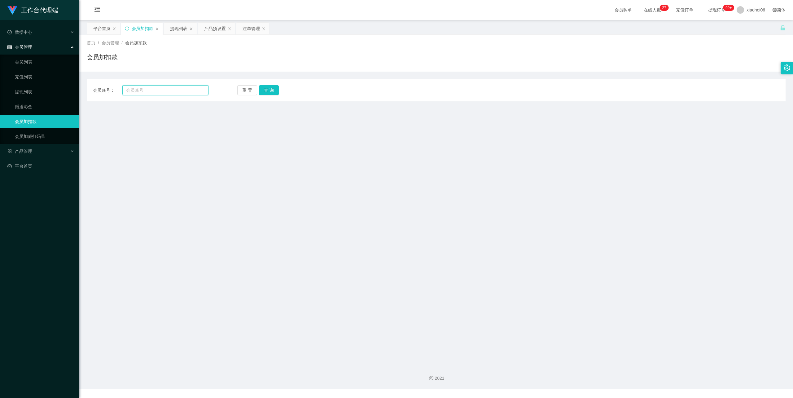
drag, startPoint x: 142, startPoint y: 94, endPoint x: 155, endPoint y: 95, distance: 13.5
click at [142, 94] on input "text" at bounding box center [165, 90] width 86 height 10
paste input "Rebecca00"
type input "Rebecca00"
drag, startPoint x: 274, startPoint y: 90, endPoint x: 271, endPoint y: 92, distance: 3.8
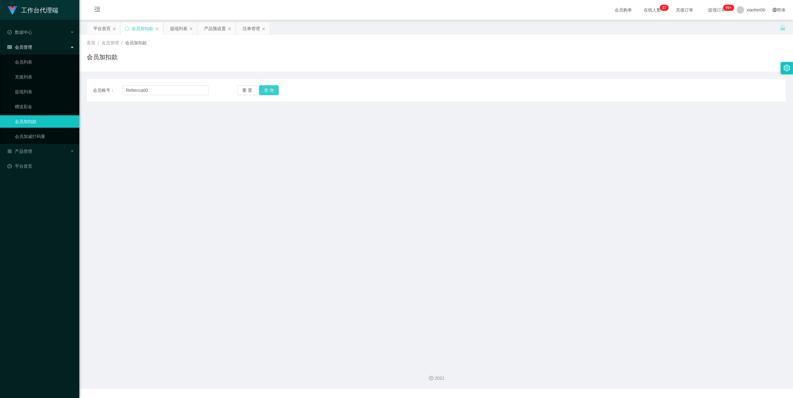
click at [274, 90] on button "查 询" at bounding box center [269, 90] width 20 height 10
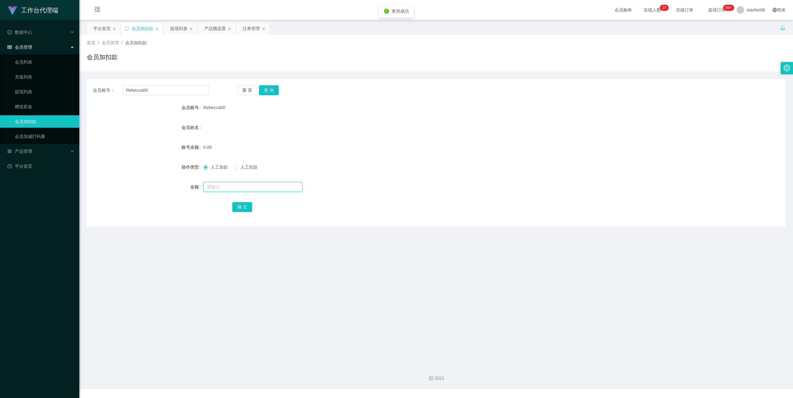
click at [237, 187] on input "text" at bounding box center [252, 187] width 99 height 10
type input "100"
click at [244, 204] on button "确 定" at bounding box center [242, 207] width 20 height 10
drag, startPoint x: 363, startPoint y: 132, endPoint x: 613, endPoint y: 77, distance: 255.2
click at [364, 131] on div "会员姓名" at bounding box center [436, 127] width 699 height 12
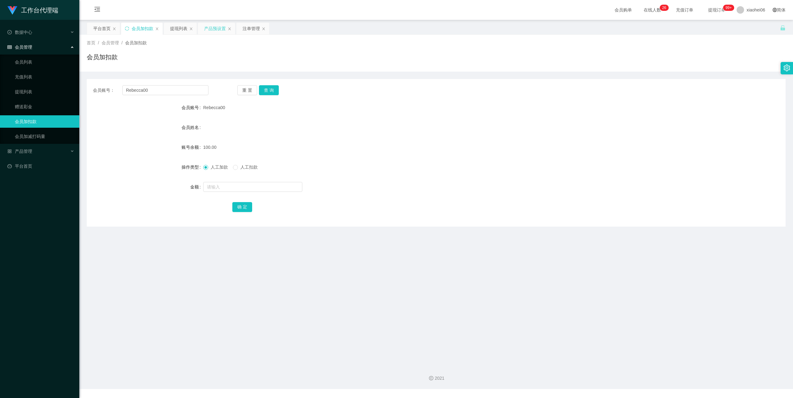
click at [220, 29] on div "产品预设置" at bounding box center [215, 29] width 22 height 12
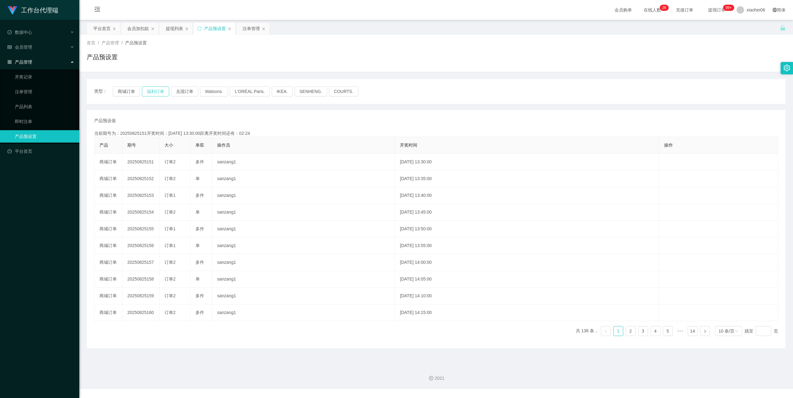
click at [155, 91] on button "福利订单" at bounding box center [155, 91] width 27 height 10
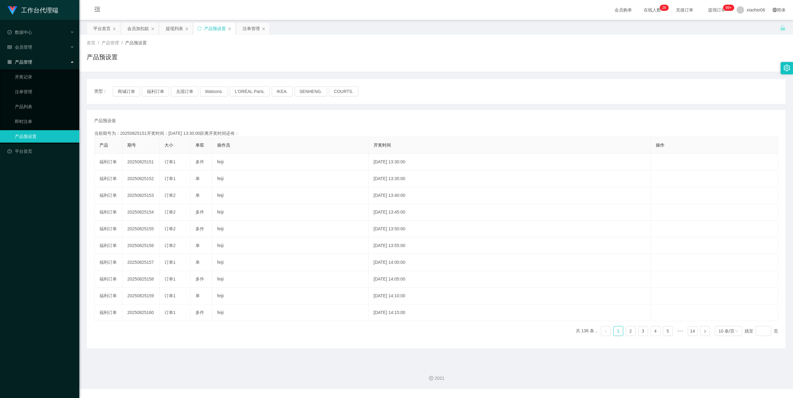
click at [218, 113] on div "产品预设值 添加期号 当前期号为：20250825151开奖时间：[DATE] 13:30:00距离开奖时间还有： 产品 期号 大小 单双 操作员 开奖时间 …" at bounding box center [436, 229] width 699 height 238
click at [180, 31] on div "提现列表" at bounding box center [174, 29] width 17 height 12
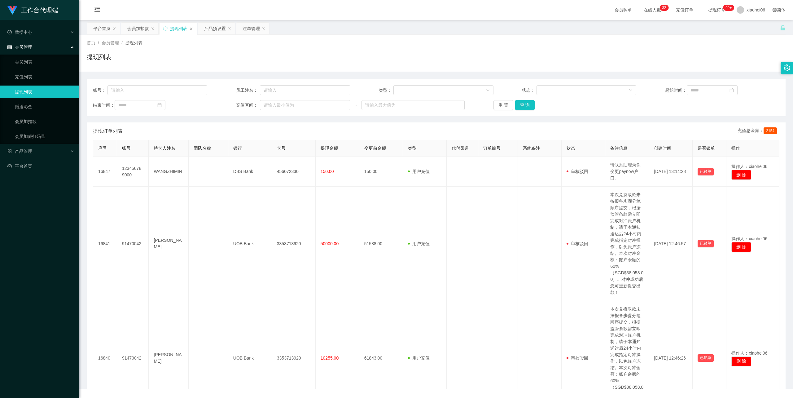
click at [400, 64] on div "提现列表" at bounding box center [436, 59] width 699 height 14
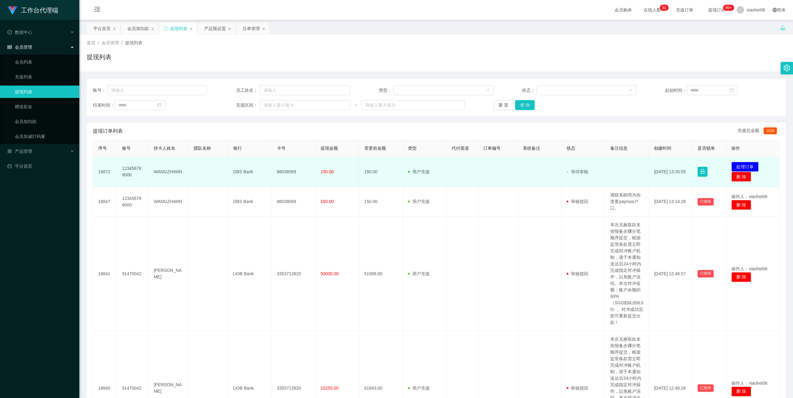
click at [284, 170] on td "86038569" at bounding box center [294, 172] width 44 height 30
copy td "86038569"
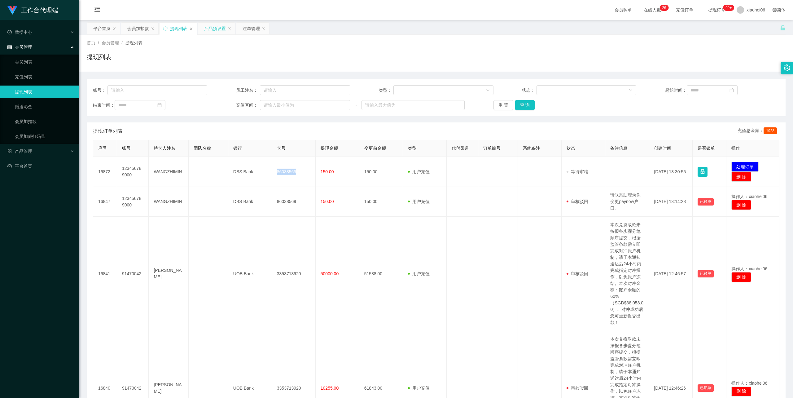
click at [213, 29] on div "产品预设置" at bounding box center [215, 29] width 22 height 12
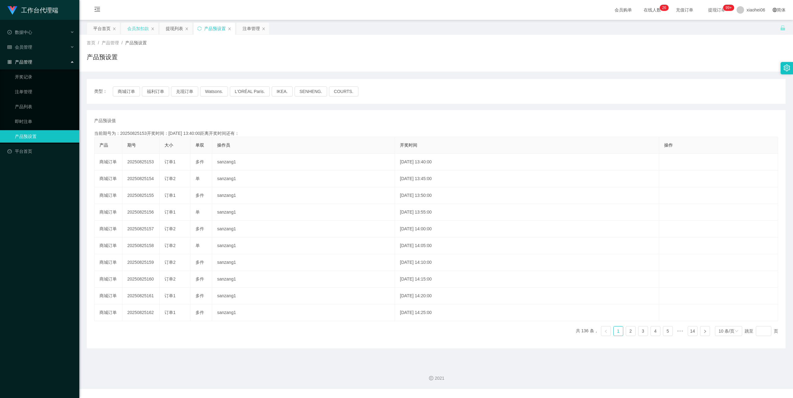
click at [139, 28] on div "会员加扣款" at bounding box center [138, 29] width 22 height 12
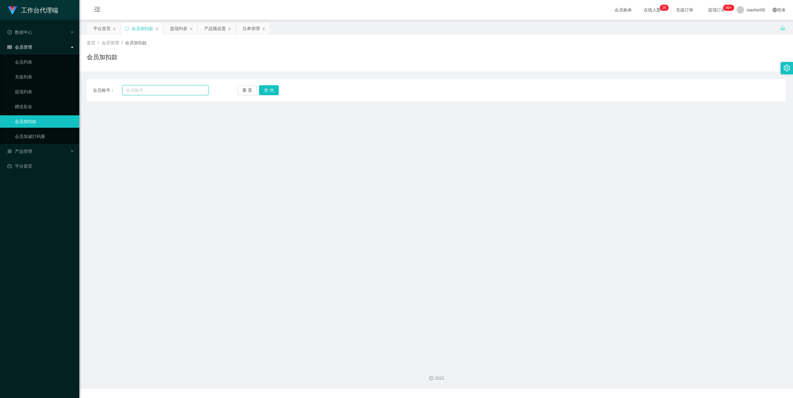
click at [164, 92] on input "text" at bounding box center [165, 90] width 86 height 10
paste input "jasonteh"
type input "jasonteh"
click at [271, 84] on div "会员账号： jasonteh 重 置 查 询 会员账号 会员姓名 账号余额 操作类型 人工加款 人工扣款 金额 确 定" at bounding box center [436, 90] width 699 height 22
click at [267, 90] on button "查 询" at bounding box center [269, 90] width 20 height 10
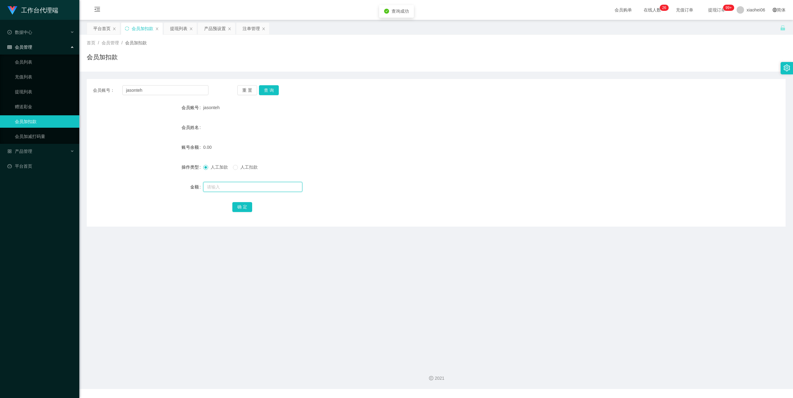
click at [231, 184] on input "text" at bounding box center [252, 187] width 99 height 10
type input "100"
click at [242, 207] on button "确 定" at bounding box center [242, 207] width 20 height 10
click at [449, 153] on form "会员账号 jasonteh 会员姓名 账号余额 100.00 操作类型 人工加款 人工扣款 金额 确 定" at bounding box center [436, 157] width 699 height 112
click at [220, 29] on div "产品预设置" at bounding box center [215, 29] width 22 height 12
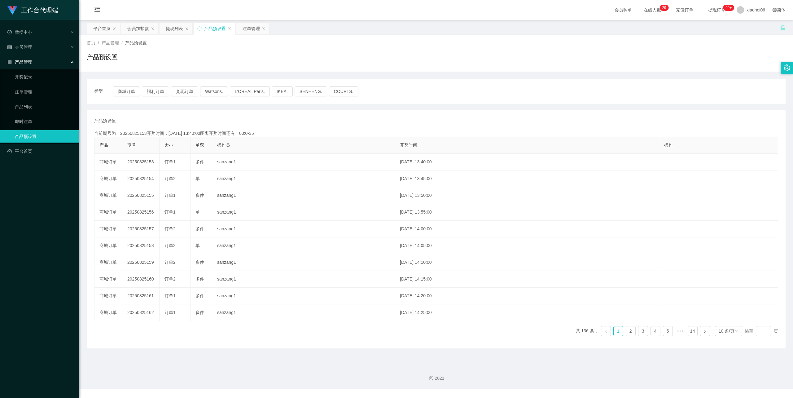
click at [375, 63] on div "产品预设置" at bounding box center [436, 59] width 699 height 14
click at [151, 90] on button "福利订单" at bounding box center [155, 91] width 27 height 10
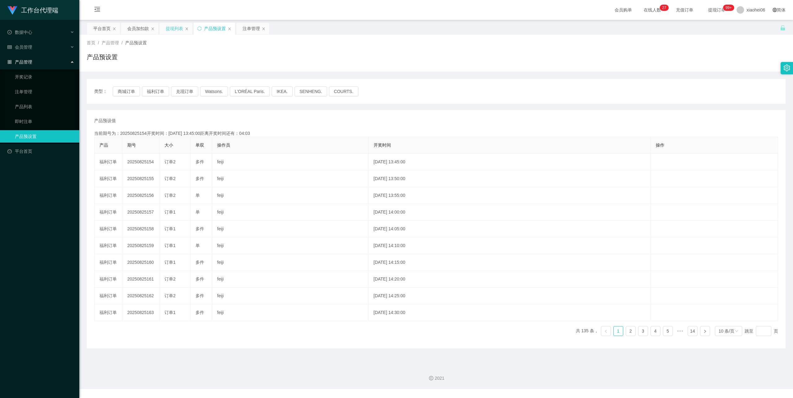
click at [177, 25] on div "提现列表" at bounding box center [174, 29] width 17 height 12
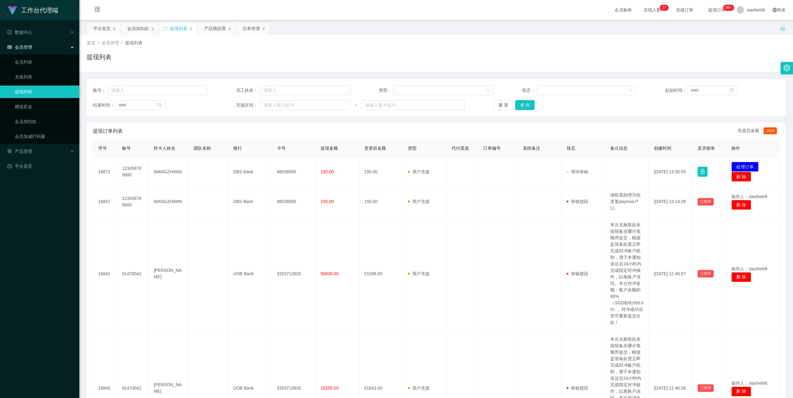
click at [431, 51] on div "首页 / 会员管理 / 提现列表 / 提现列表" at bounding box center [436, 53] width 699 height 27
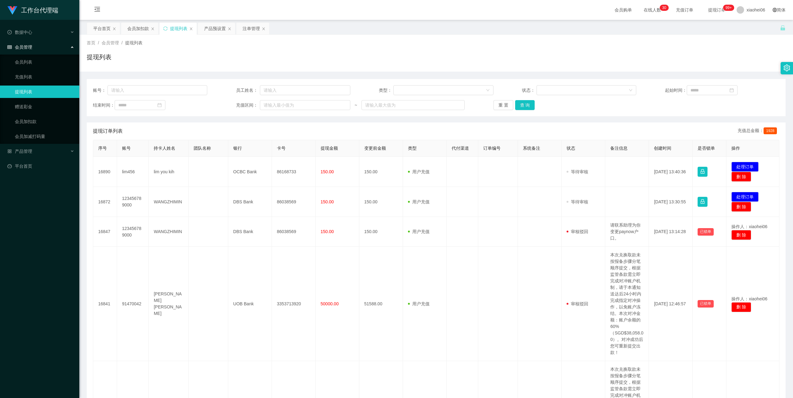
click at [163, 171] on td "lim you kih" at bounding box center [169, 172] width 40 height 30
drag, startPoint x: 0, startPoint y: 0, endPoint x: 163, endPoint y: 171, distance: 236.0
click at [163, 171] on td "lim you kih" at bounding box center [169, 172] width 40 height 30
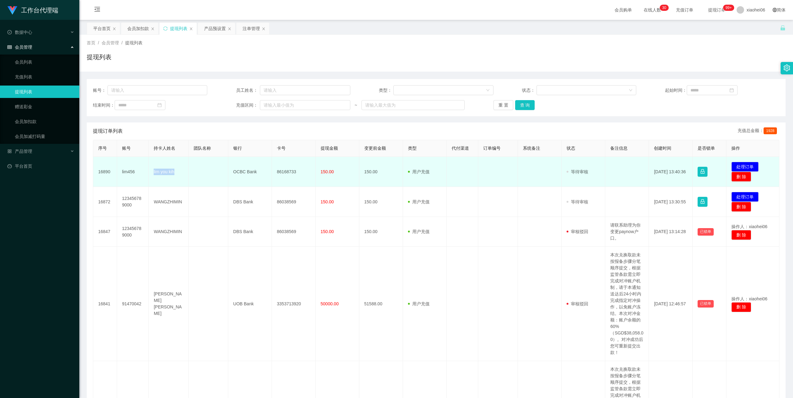
click at [163, 171] on td "lim you kih" at bounding box center [169, 172] width 40 height 30
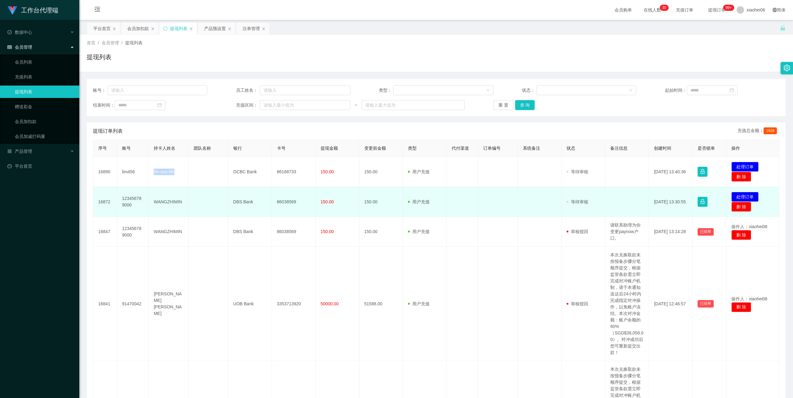
copy td "lim you kih"
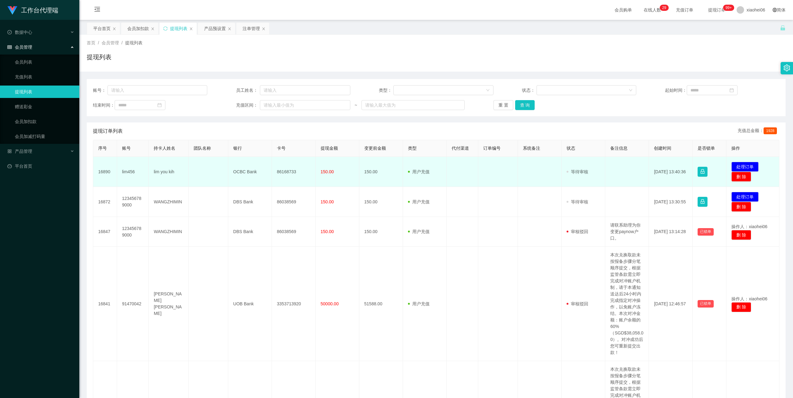
click at [288, 171] on td "86168733" at bounding box center [294, 172] width 44 height 30
copy td "86168733"
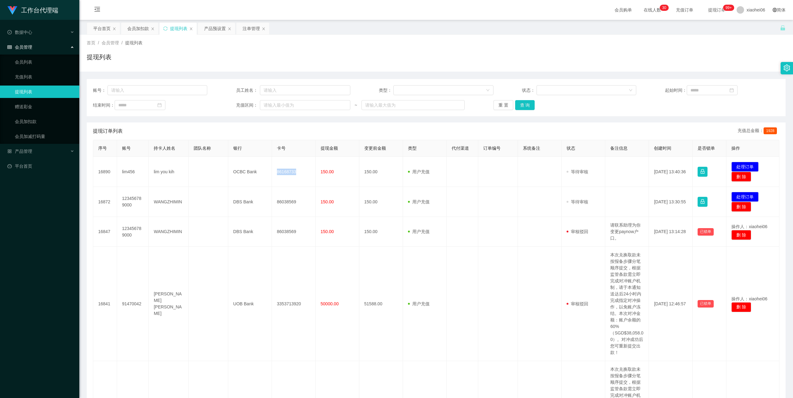
click at [442, 46] on div "首页 / 会员管理 / 提现列表 / 提现列表" at bounding box center [436, 53] width 699 height 27
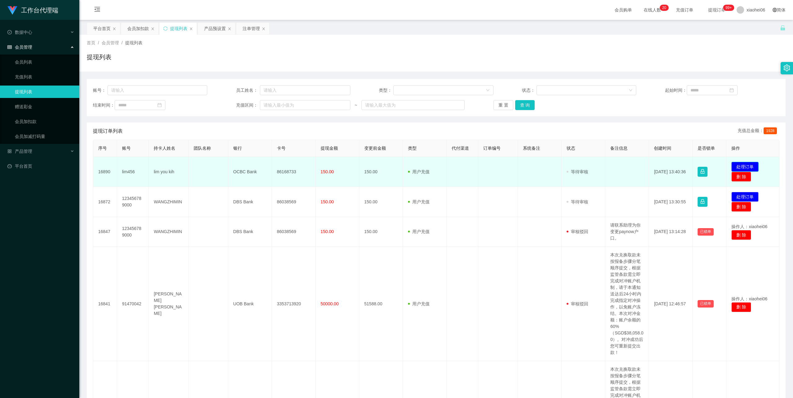
click at [747, 165] on button "处理订单" at bounding box center [745, 167] width 27 height 10
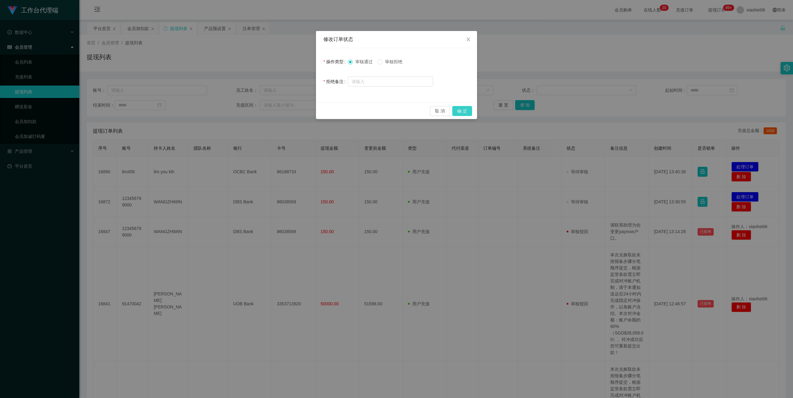
click at [464, 109] on button "确 定" at bounding box center [462, 111] width 20 height 10
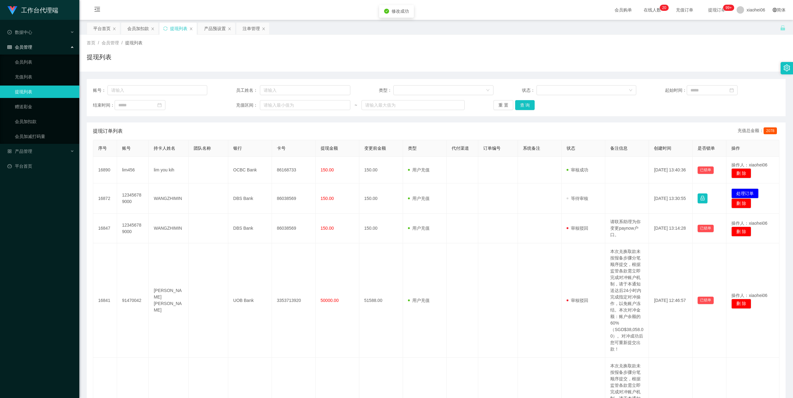
click at [548, 54] on div "提现列表" at bounding box center [436, 59] width 699 height 14
click at [345, 39] on div "首页 / 会员管理 / 提现列表 / 提现列表" at bounding box center [436, 53] width 714 height 37
click at [619, 53] on div "提现列表" at bounding box center [436, 59] width 699 height 14
